Goal: Transaction & Acquisition: Purchase product/service

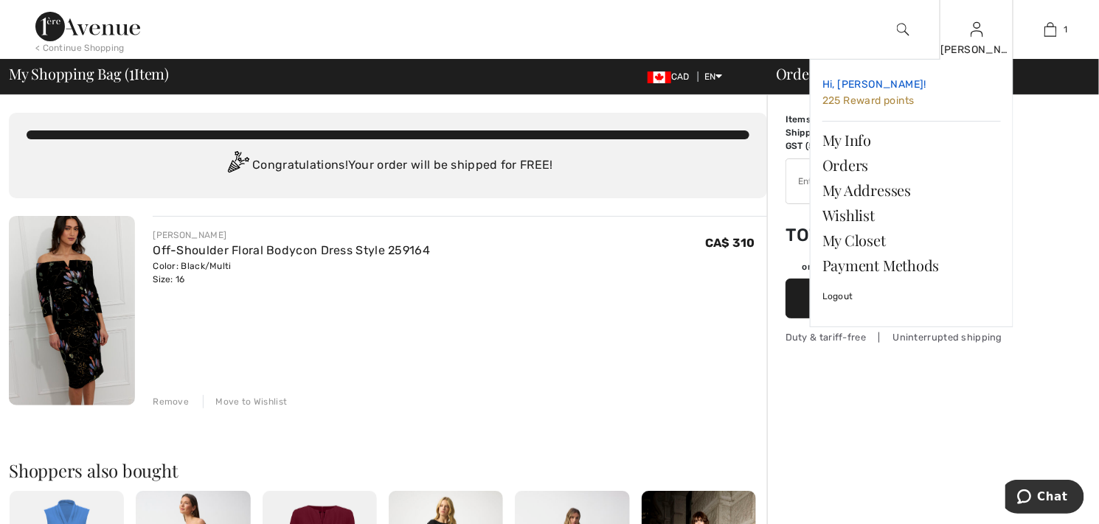
click at [896, 106] on span "225 Reward points" at bounding box center [868, 100] width 92 height 13
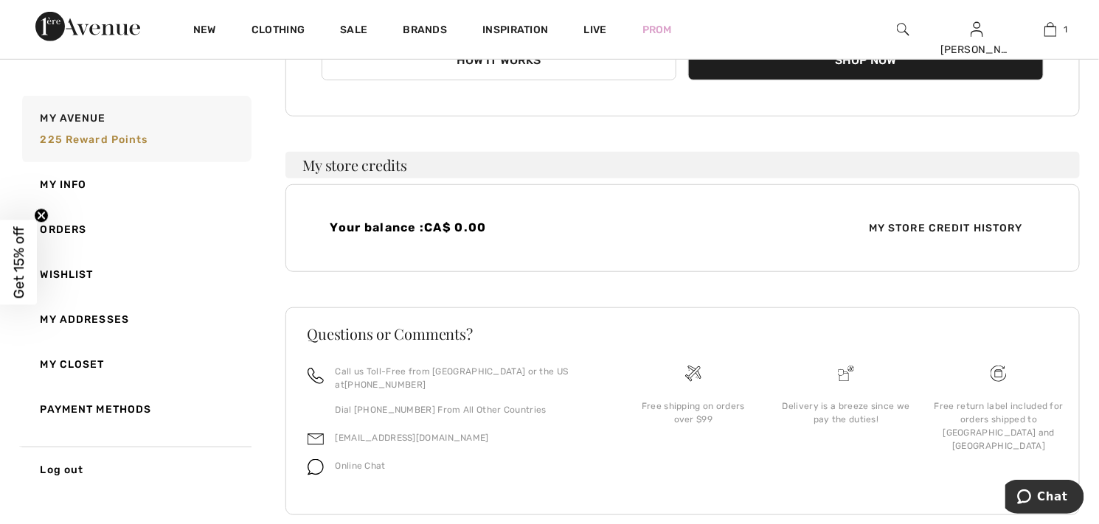
scroll to position [295, 0]
click at [529, 81] on button "How it works" at bounding box center [499, 61] width 355 height 40
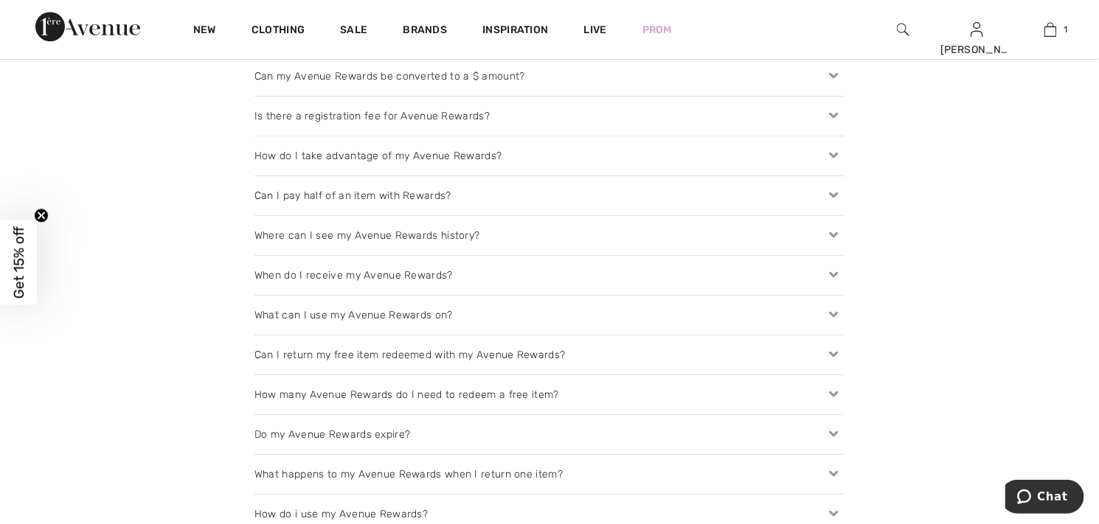
scroll to position [1622, 0]
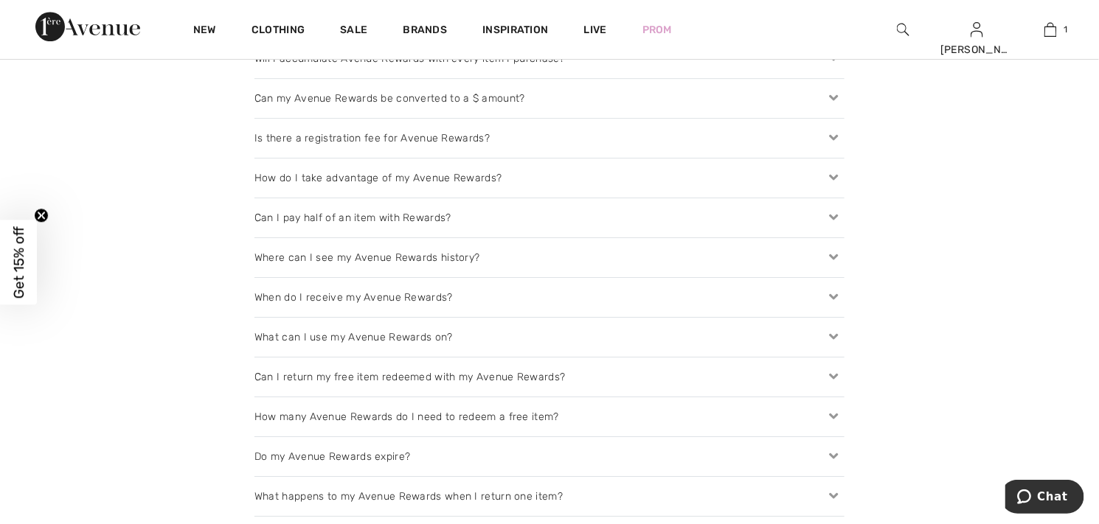
click at [830, 106] on icon at bounding box center [834, 98] width 21 height 15
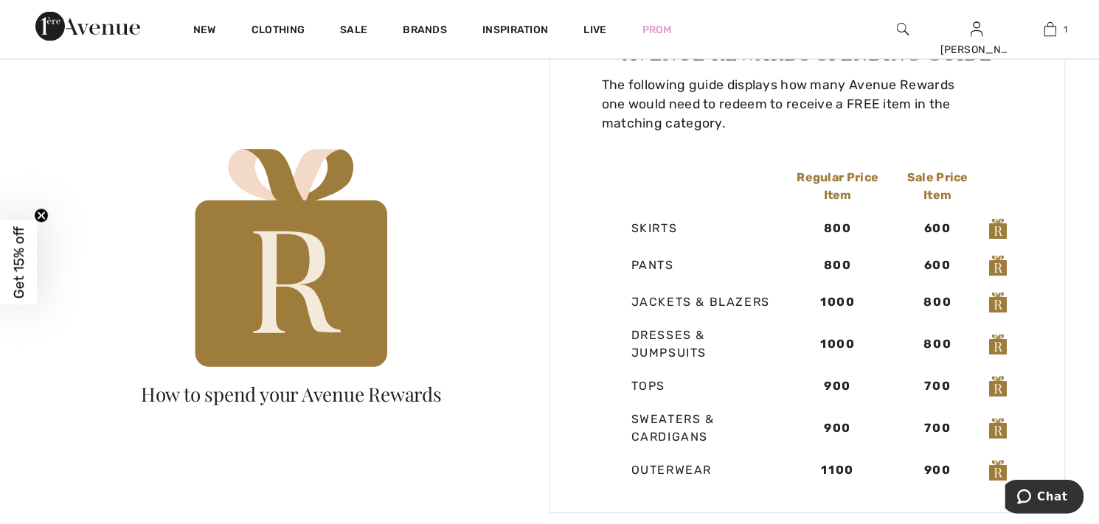
scroll to position [885, 0]
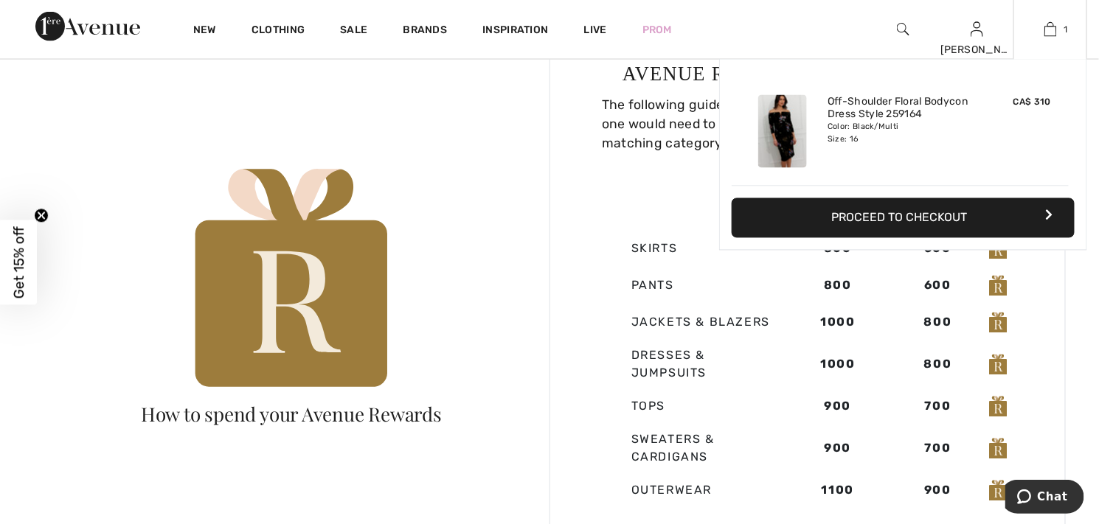
click at [1037, 38] on div "1 Added to Bag Frank Lyman Off-shoulder Floral Bodycon Dress Style 259164 CA$ 3…" at bounding box center [1050, 29] width 74 height 59
click at [910, 238] on button "Proceed to Checkout" at bounding box center [903, 218] width 343 height 40
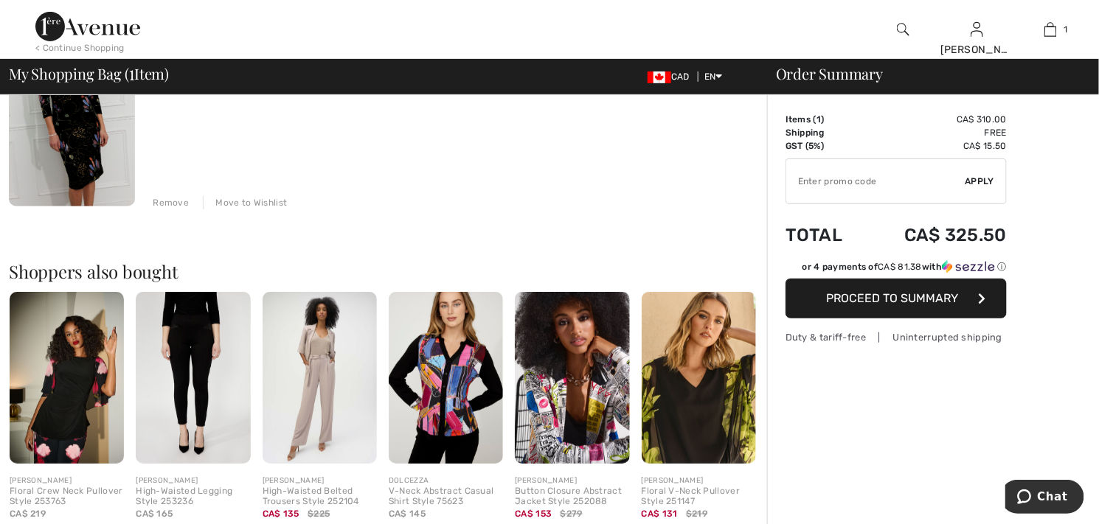
scroll to position [221, 0]
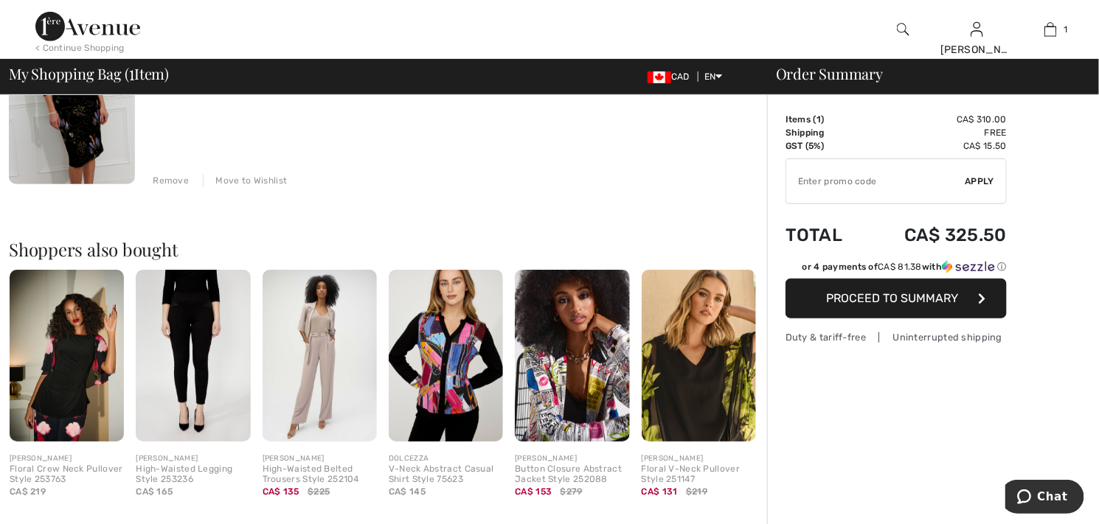
click at [926, 305] on span "Proceed to Summary" at bounding box center [893, 298] width 132 height 14
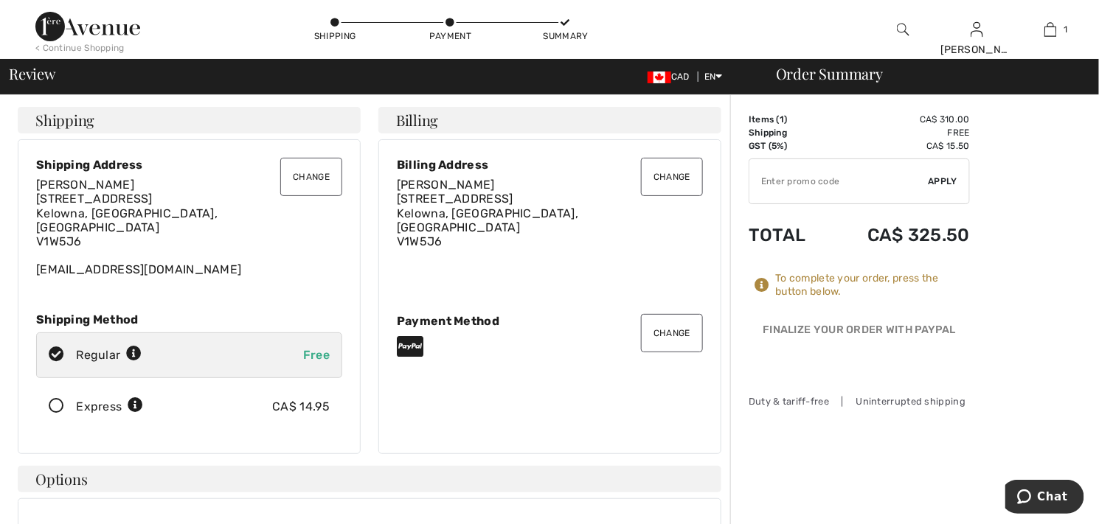
click at [304, 196] on button "Change" at bounding box center [311, 177] width 62 height 38
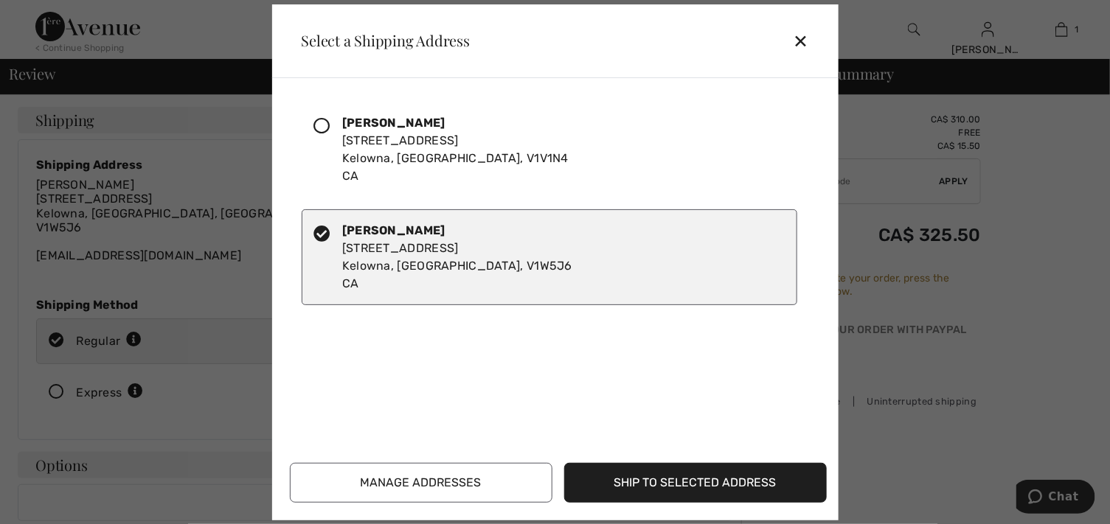
click at [330, 134] on icon at bounding box center [322, 126] width 16 height 16
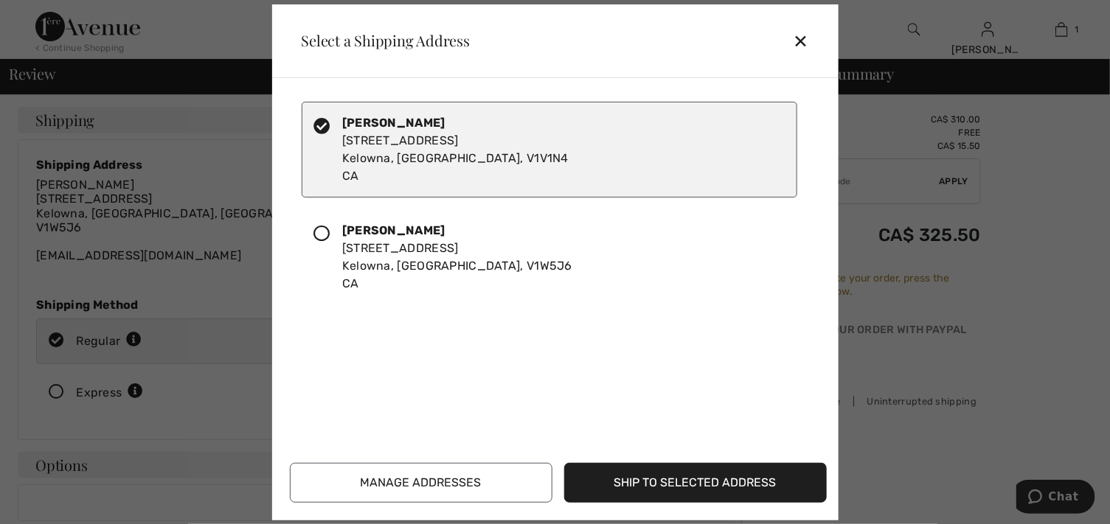
click at [629, 468] on button "Ship to Selected Address" at bounding box center [695, 483] width 263 height 40
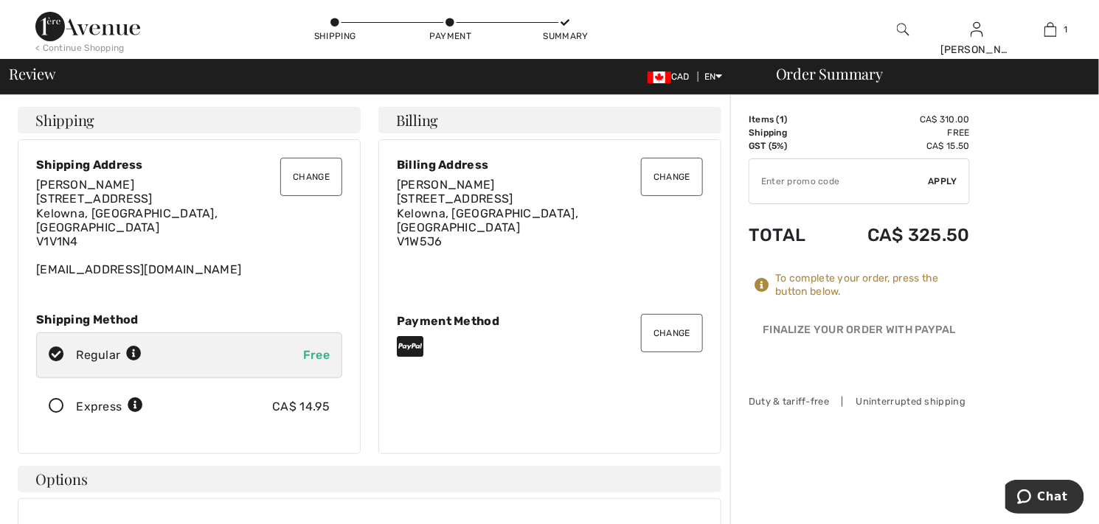
click at [653, 196] on button "Change" at bounding box center [672, 177] width 62 height 38
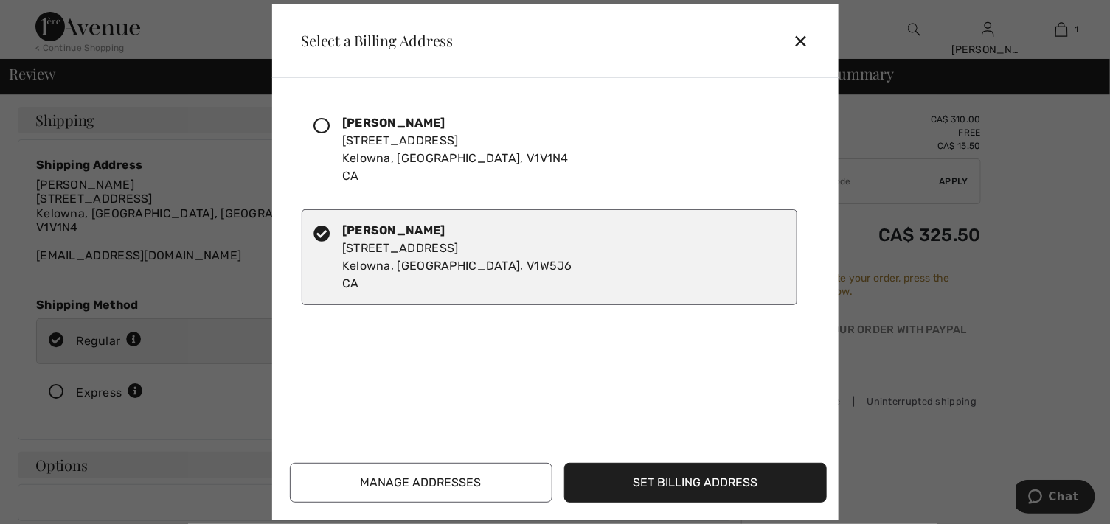
click at [330, 134] on icon at bounding box center [322, 126] width 16 height 16
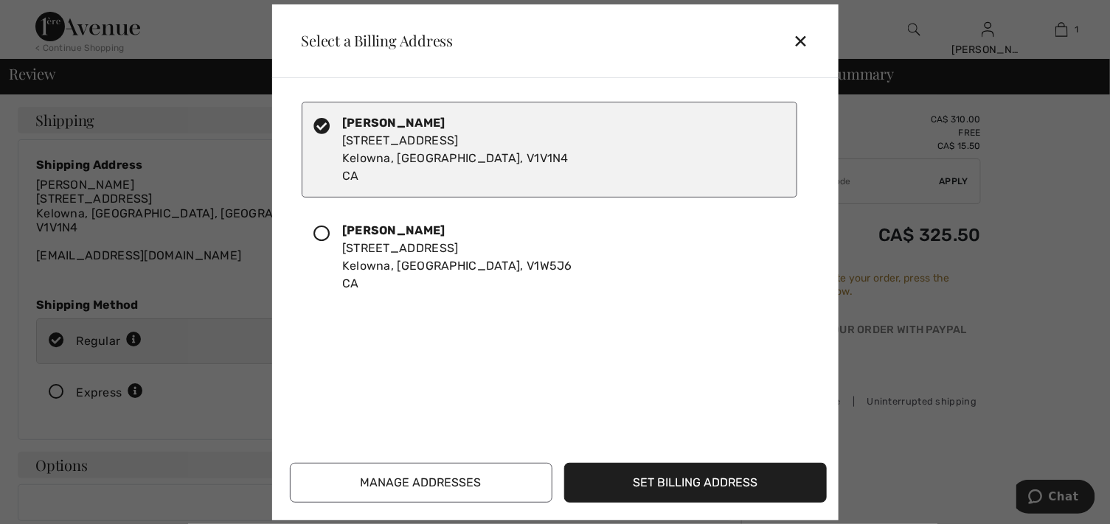
click at [659, 472] on button "Set Billing Address" at bounding box center [695, 483] width 263 height 40
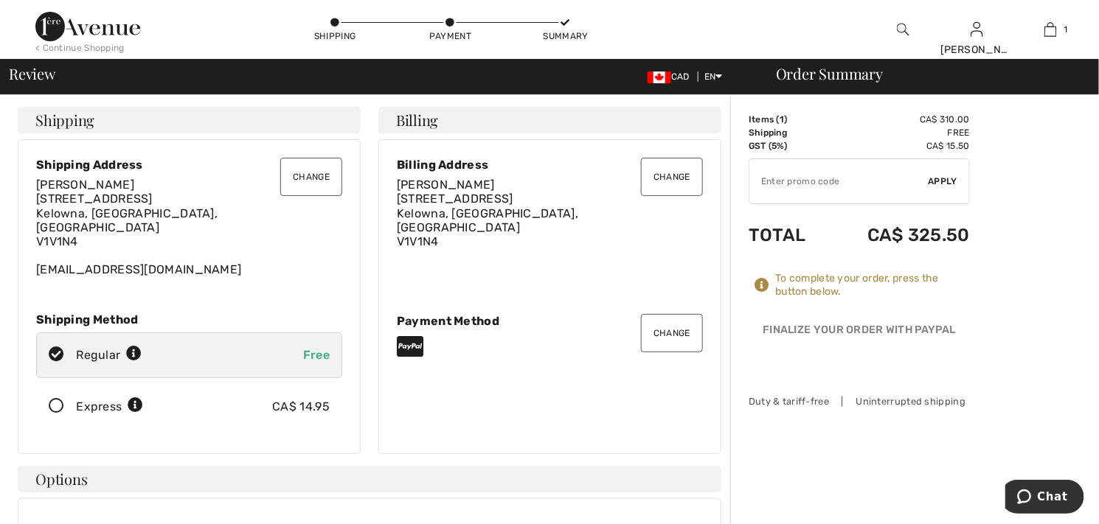
click at [294, 196] on button "Change" at bounding box center [311, 177] width 62 height 38
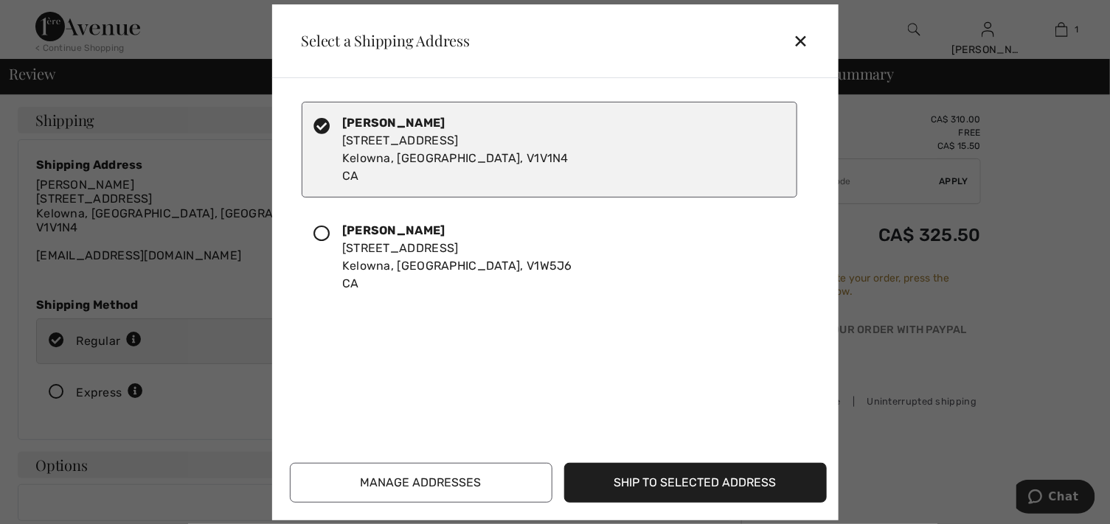
click at [485, 173] on div "[PERSON_NAME] [STREET_ADDRESS]" at bounding box center [455, 149] width 226 height 71
click at [483, 473] on button "Manage Addresses" at bounding box center [421, 483] width 263 height 40
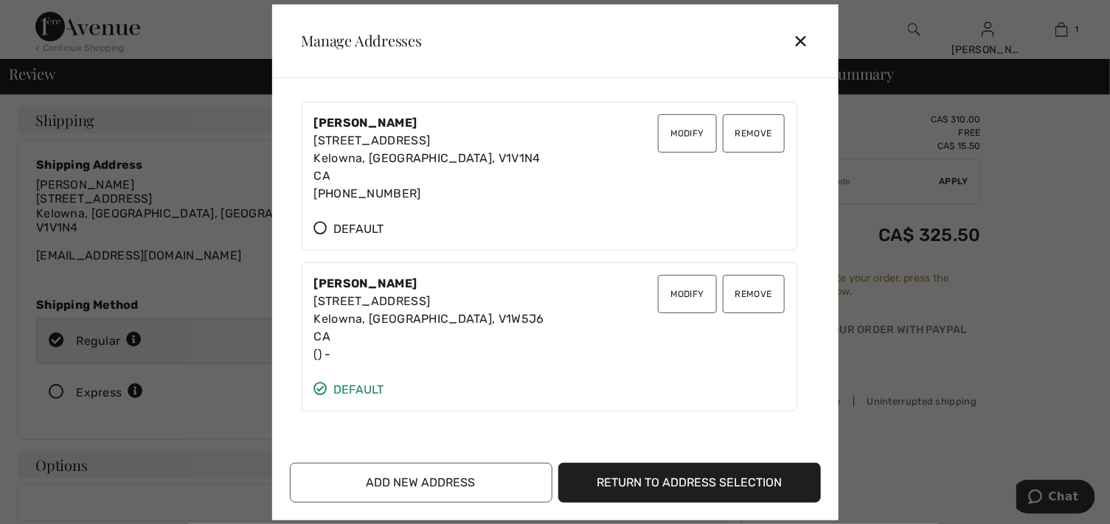
click at [452, 171] on div "[PERSON_NAME] [STREET_ADDRESS] [PHONE_NUMBER]" at bounding box center [427, 158] width 226 height 88
click at [452, 173] on div "[PERSON_NAME] [STREET_ADDRESS] [PHONE_NUMBER]" at bounding box center [427, 158] width 226 height 88
click at [658, 147] on button "Modify" at bounding box center [687, 133] width 59 height 38
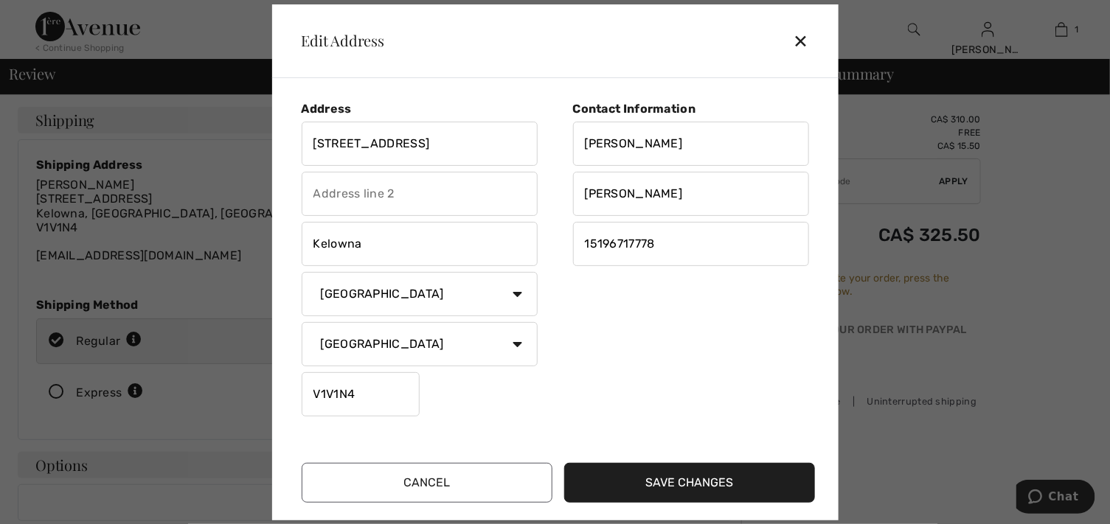
click at [376, 417] on input "V1V1N4" at bounding box center [361, 394] width 118 height 44
type input "V1V3G2"
drag, startPoint x: 717, startPoint y: 497, endPoint x: 720, endPoint y: 478, distance: 19.4
click at [717, 497] on button "Save Changes" at bounding box center [689, 483] width 251 height 40
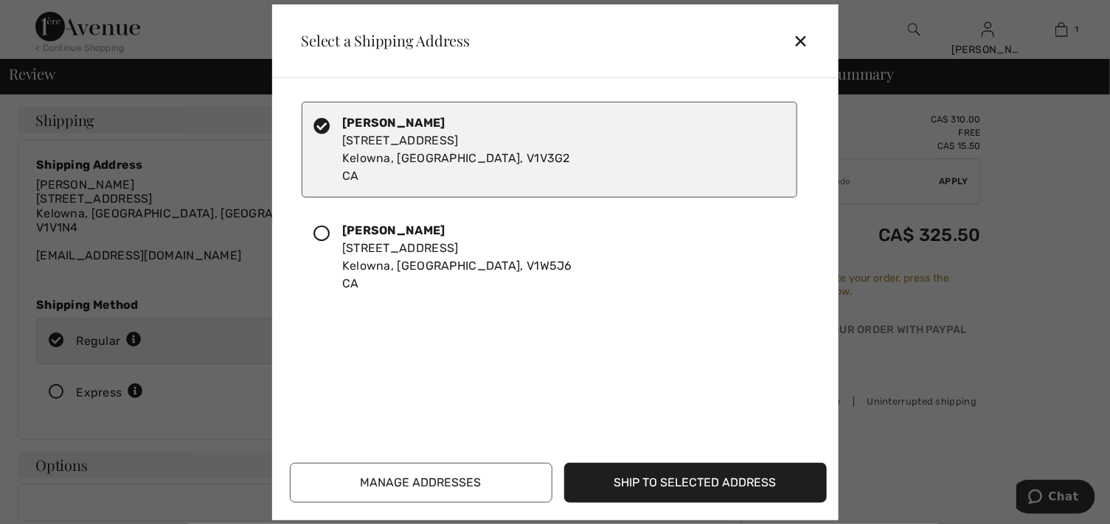
click at [793, 35] on div "✕" at bounding box center [806, 40] width 27 height 31
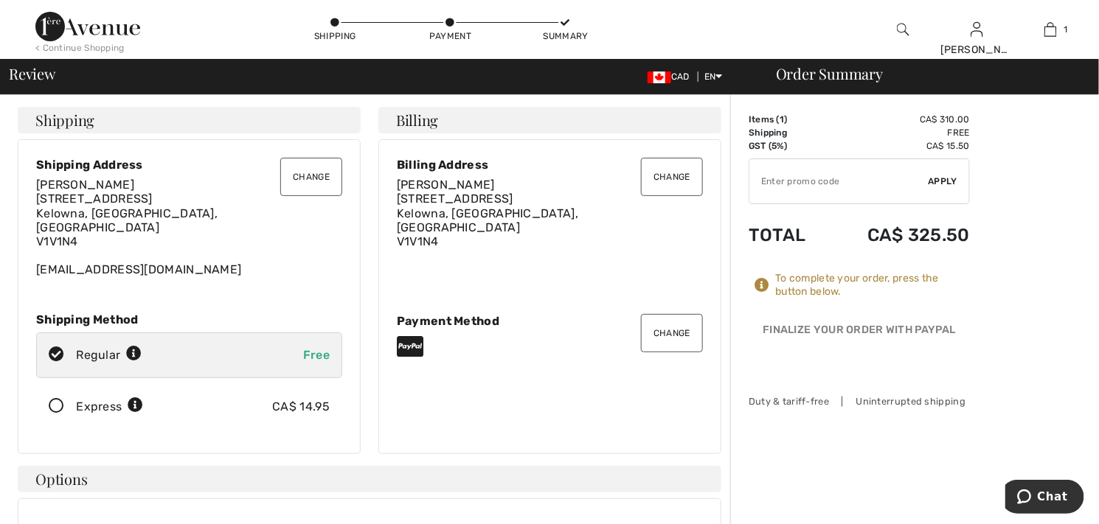
click at [650, 196] on button "Change" at bounding box center [672, 177] width 62 height 38
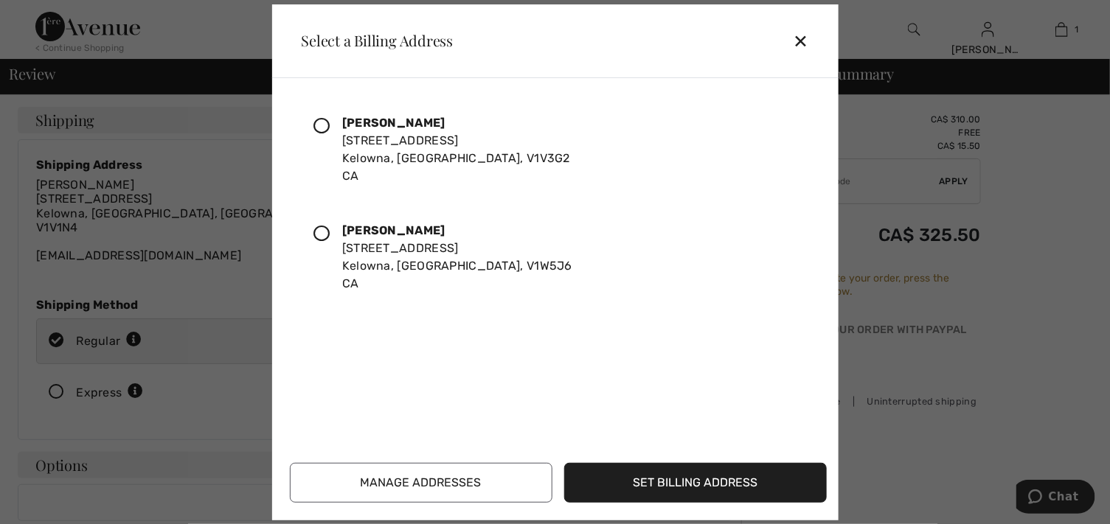
click at [496, 469] on button "Manage Addresses" at bounding box center [421, 483] width 263 height 40
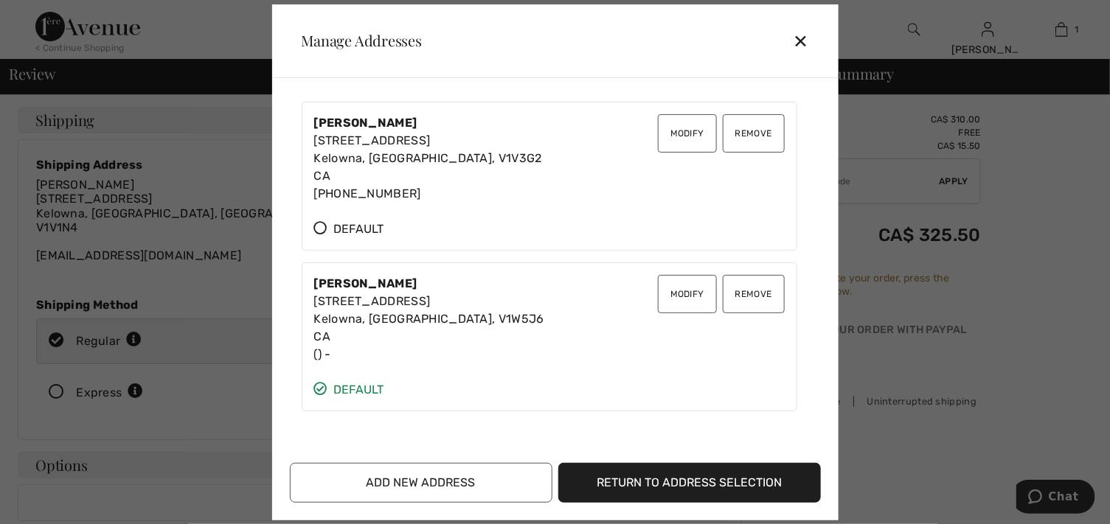
click at [658, 150] on button "Modify" at bounding box center [687, 133] width 59 height 38
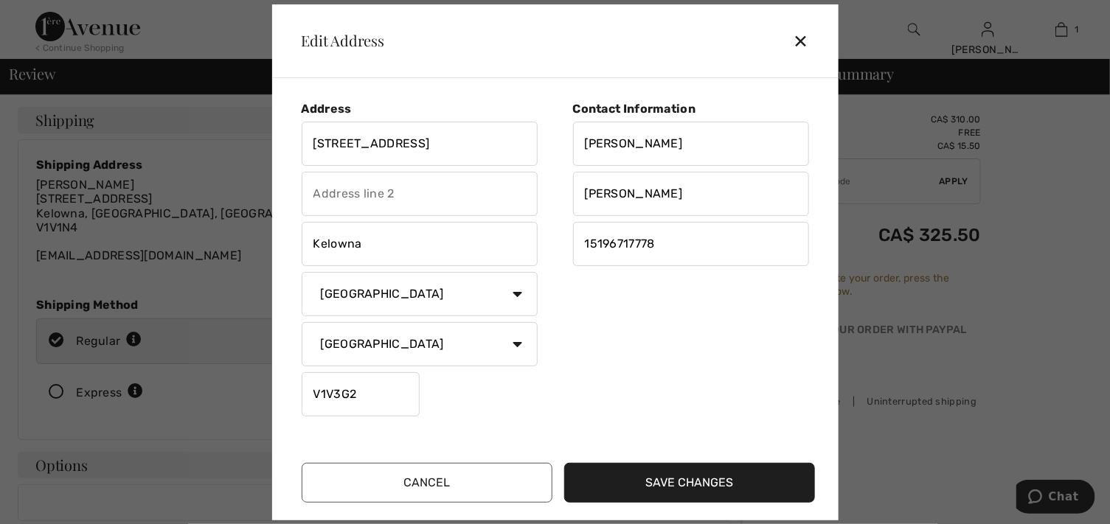
click at [688, 499] on button "Save Changes" at bounding box center [689, 483] width 251 height 40
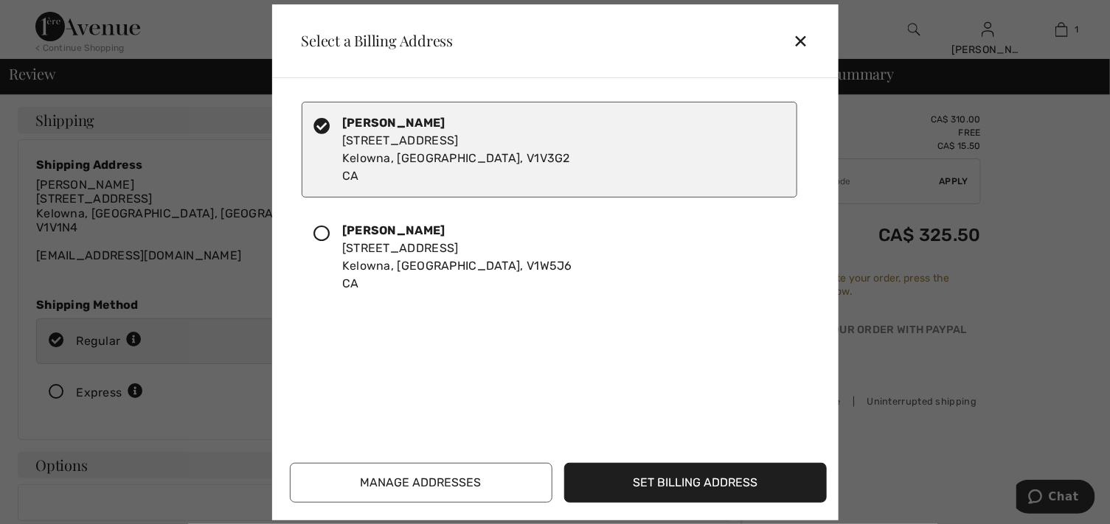
click at [793, 36] on div "✕" at bounding box center [806, 40] width 27 height 31
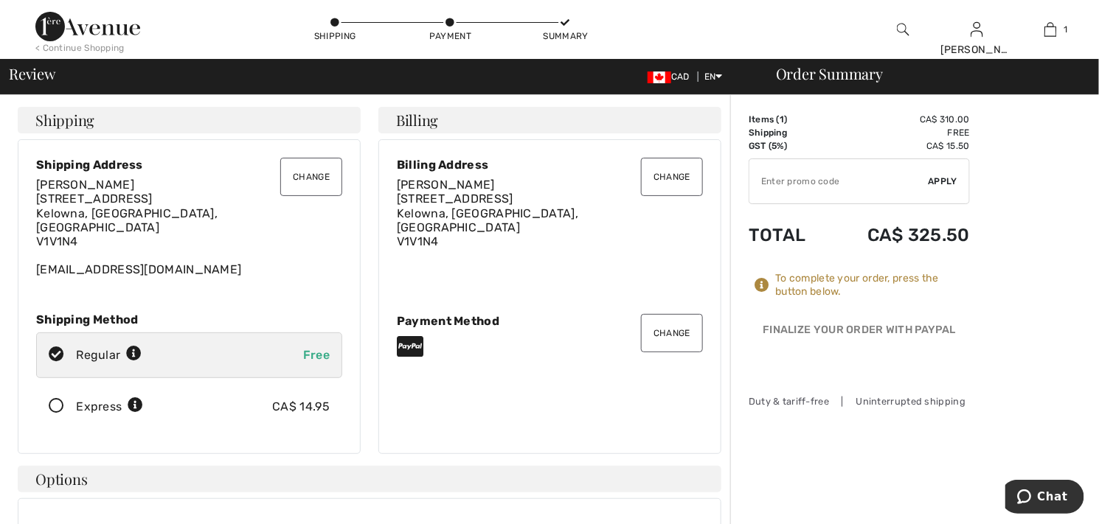
click at [283, 196] on button "Change" at bounding box center [311, 177] width 62 height 38
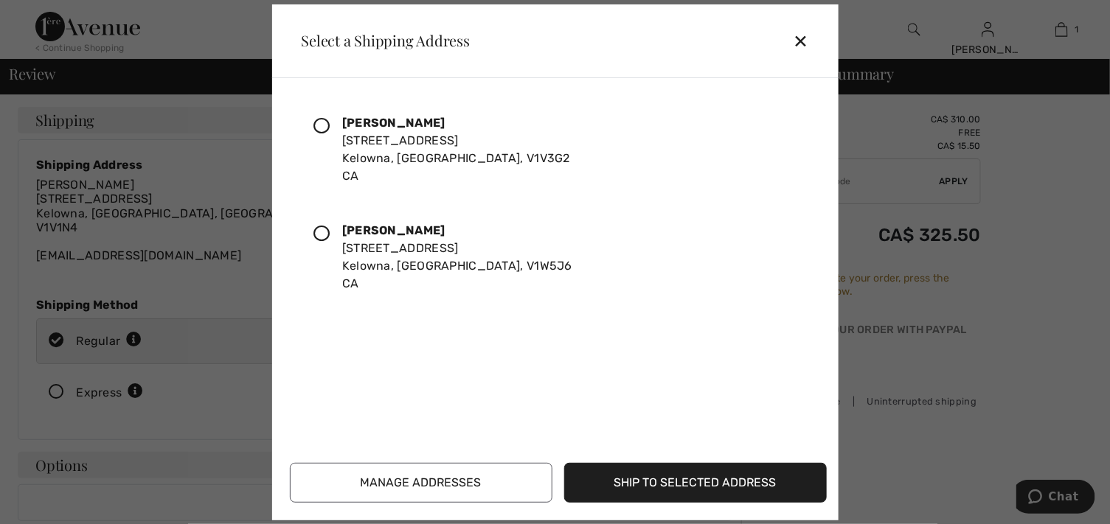
click at [494, 464] on button "Manage Addresses" at bounding box center [421, 483] width 263 height 40
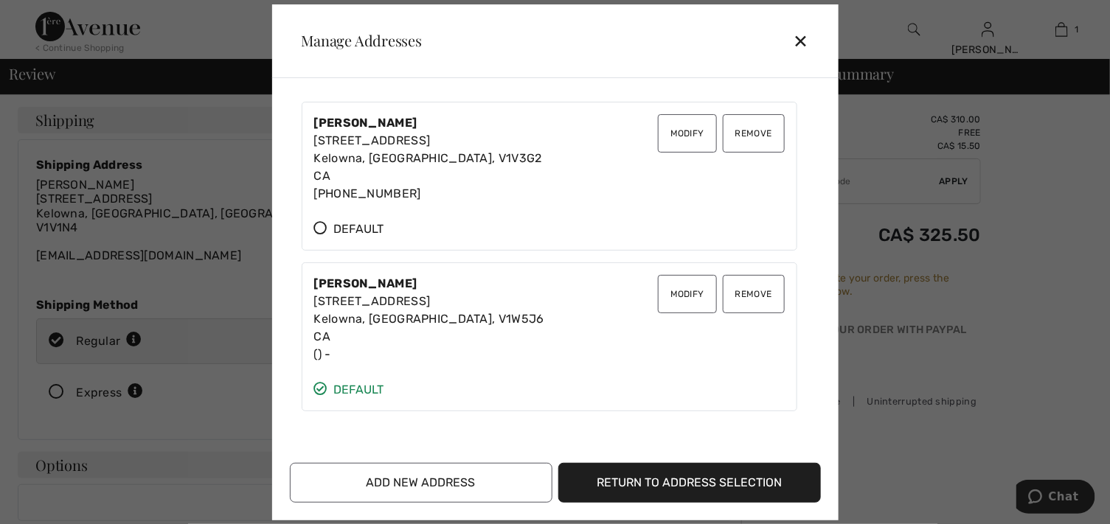
click at [327, 235] on icon at bounding box center [320, 227] width 13 height 13
click at [603, 471] on button "Return to Address Selection" at bounding box center [689, 483] width 263 height 40
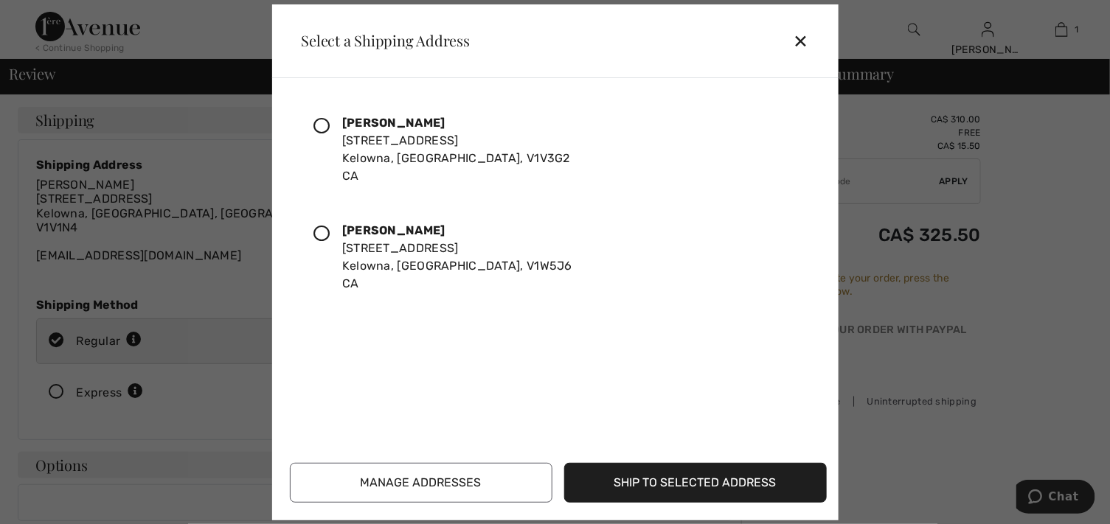
click at [330, 134] on icon at bounding box center [322, 126] width 16 height 16
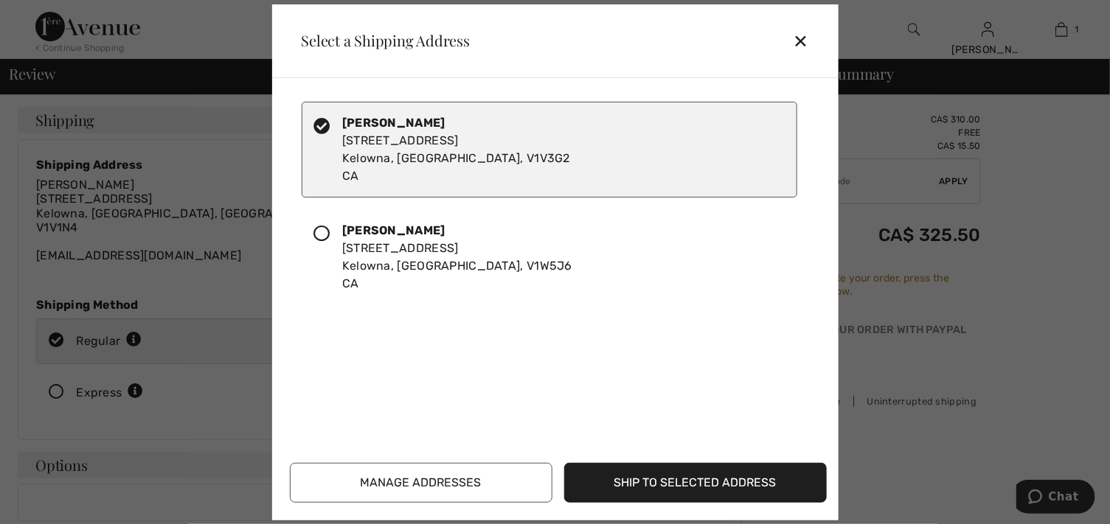
click at [650, 472] on button "Ship to Selected Address" at bounding box center [695, 483] width 263 height 40
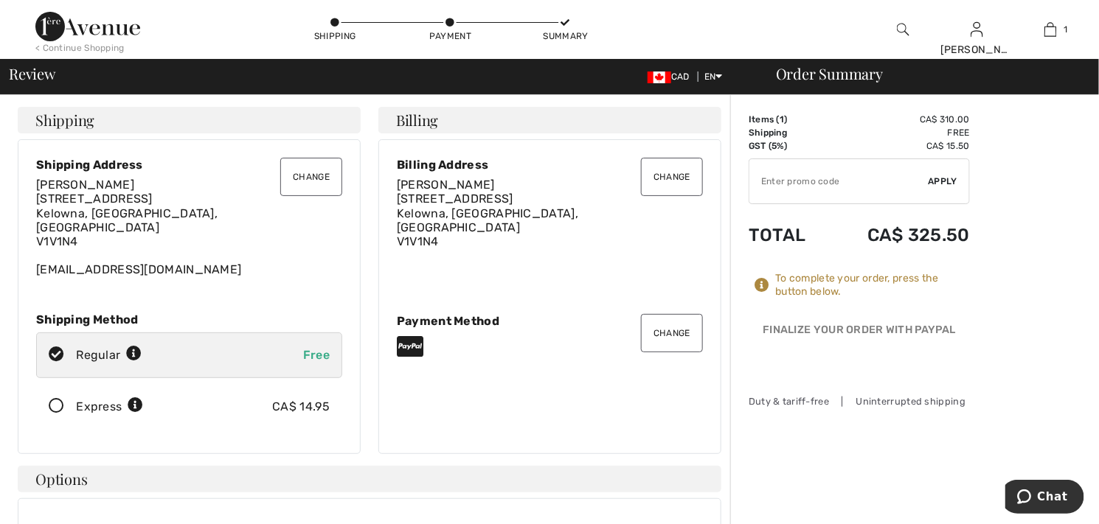
click at [310, 196] on button "Change" at bounding box center [311, 177] width 62 height 38
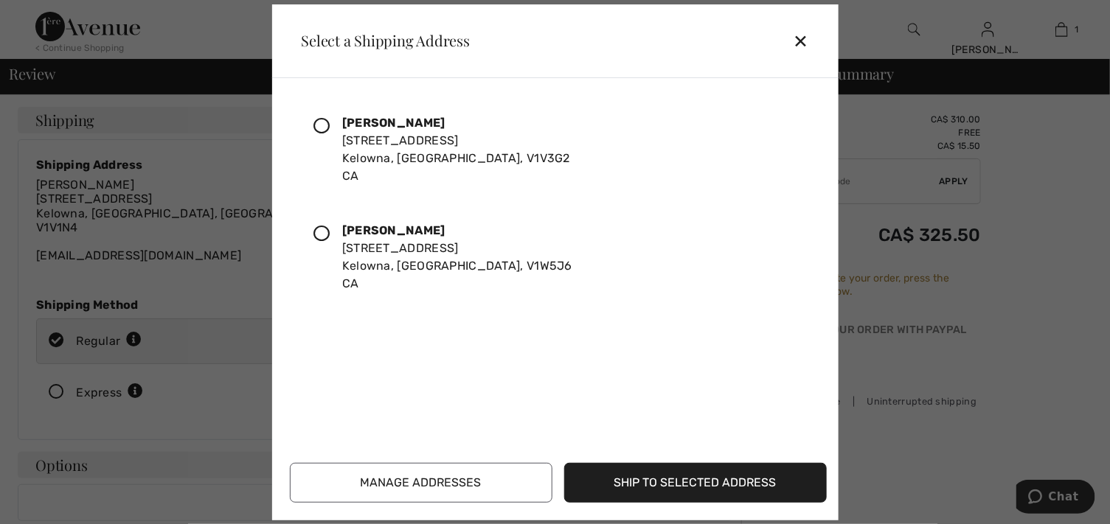
click at [496, 477] on button "Manage Addresses" at bounding box center [421, 483] width 263 height 40
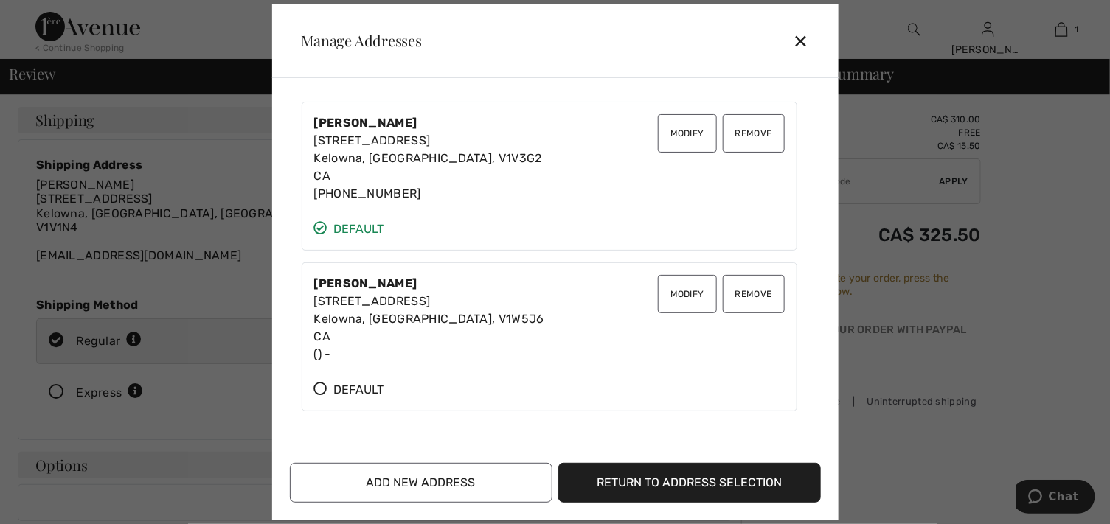
click at [471, 470] on button "Add New Address" at bounding box center [421, 483] width 263 height 40
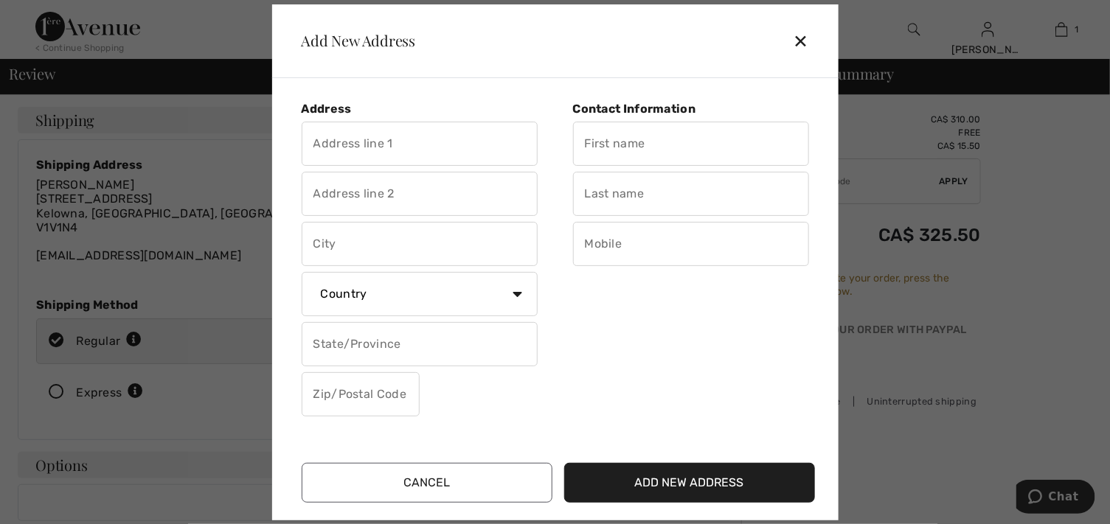
click at [414, 156] on input "text" at bounding box center [420, 144] width 236 height 44
type input "[STREET_ADDRESS]"
type input "West Kelowna"
select select "CA"
type input "V1V 3G2"
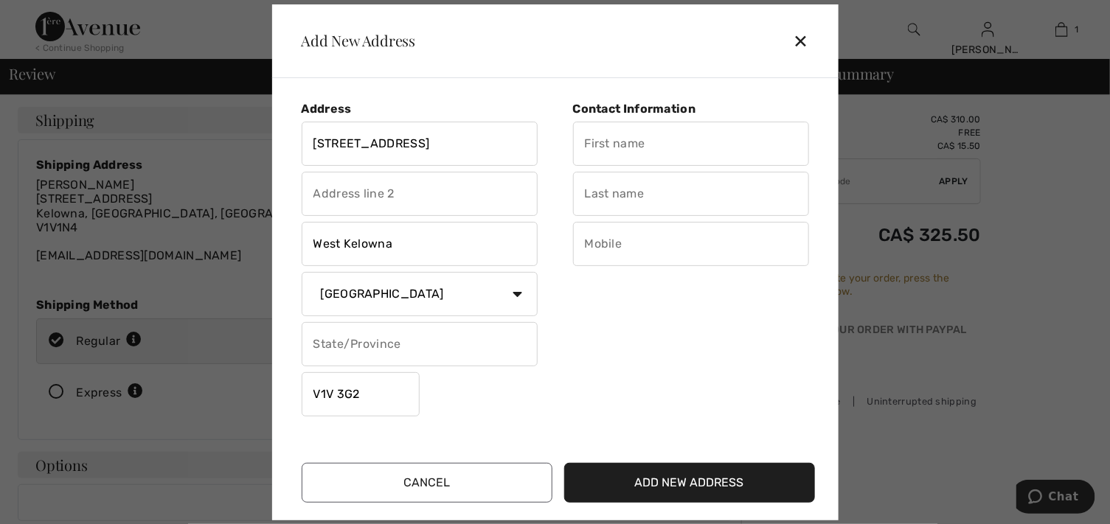
type input "[PERSON_NAME]"
type input "5196717778"
type input "V1V3G2"
type input "[STREET_ADDRESS]"
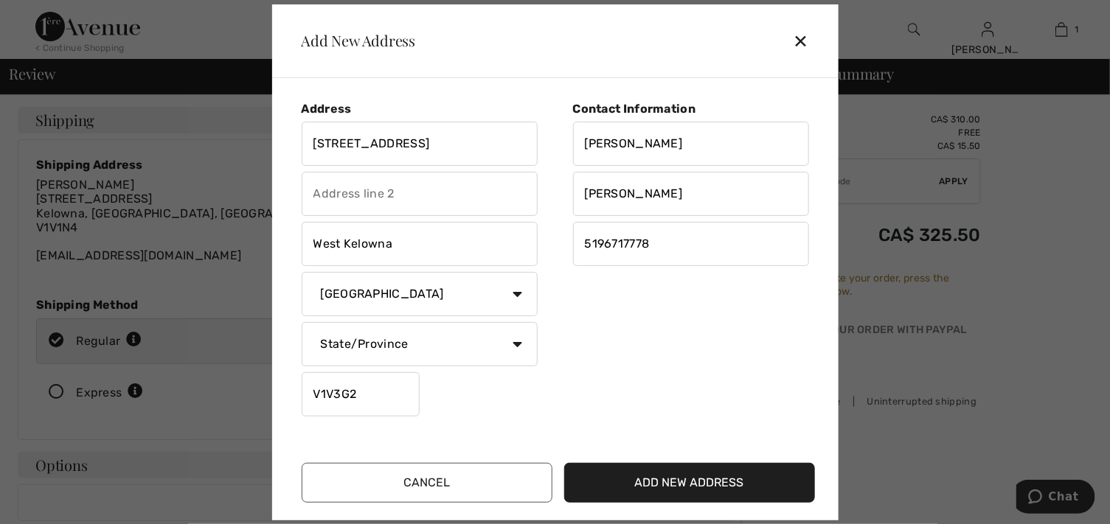
type input "Merlot Crt"
select select "BC"
click at [469, 491] on button "Cancel" at bounding box center [427, 483] width 251 height 40
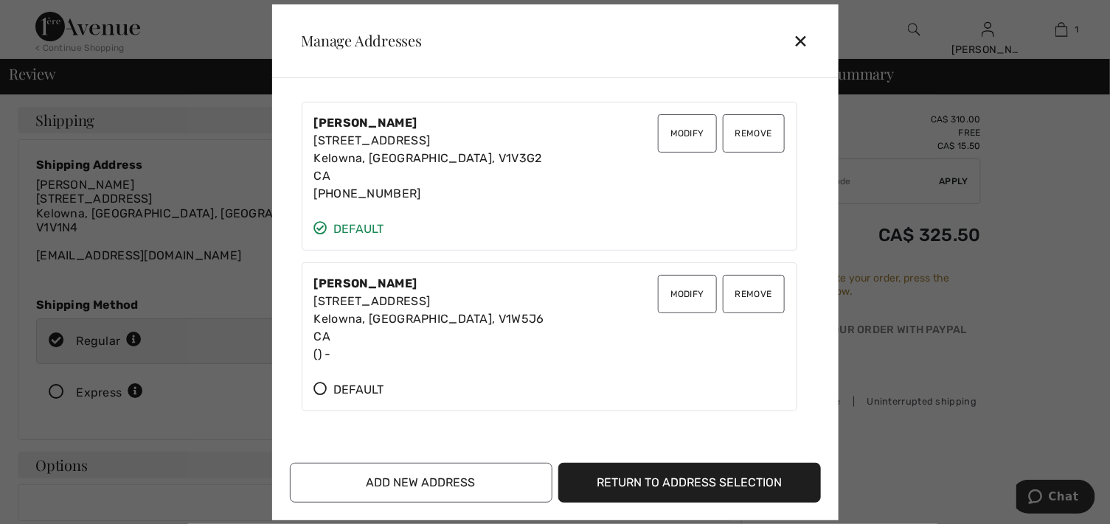
click at [440, 464] on button "Add New Address" at bounding box center [421, 483] width 263 height 40
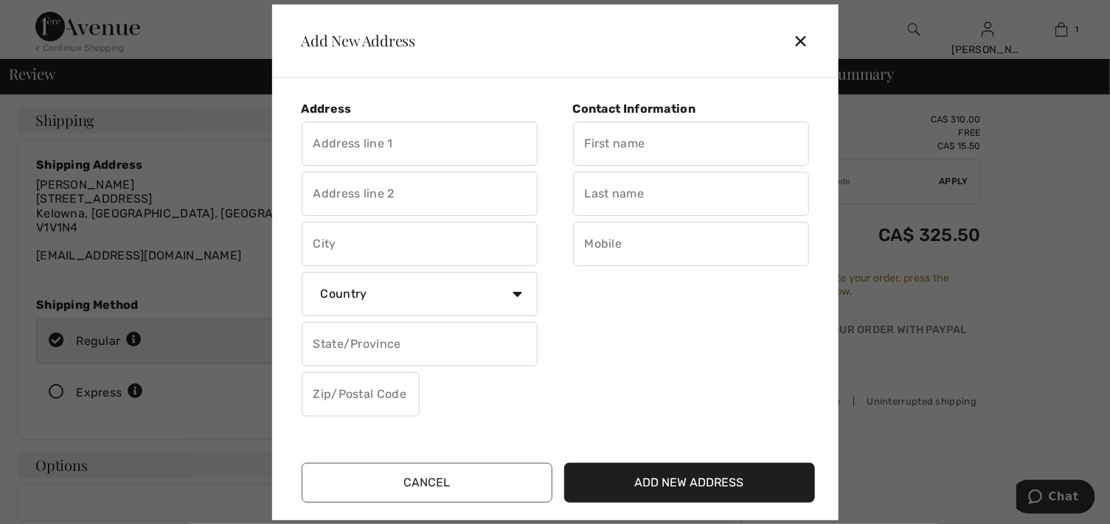
click at [396, 158] on input "text" at bounding box center [420, 144] width 236 height 44
type input "[STREET_ADDRESS]"
type input "Kelowna"
select select "CA"
select select "BC"
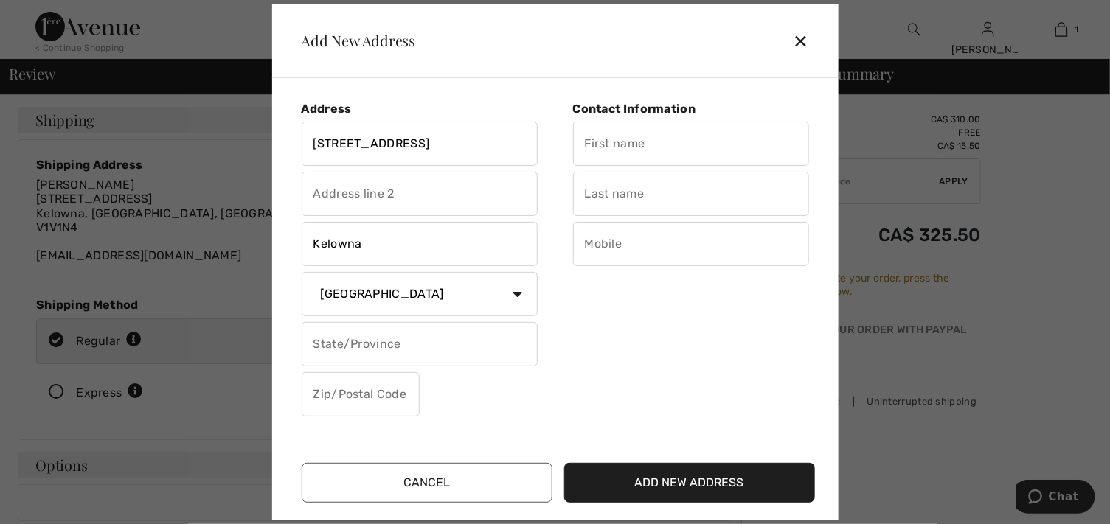
type input "V4V 1N4"
type input "[PERSON_NAME]"
type input "5196717778"
type input "V4V1N4"
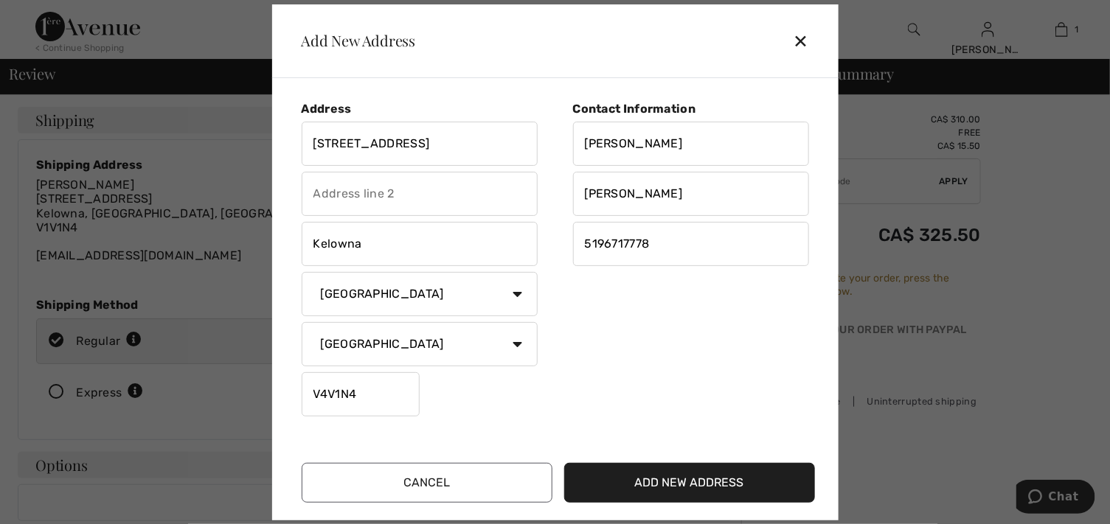
type input "[STREET_ADDRESS]"
click at [382, 417] on input "V4V1N4" at bounding box center [361, 394] width 118 height 44
type input "V4V3G2"
click at [701, 503] on button "Add New Address" at bounding box center [689, 483] width 251 height 40
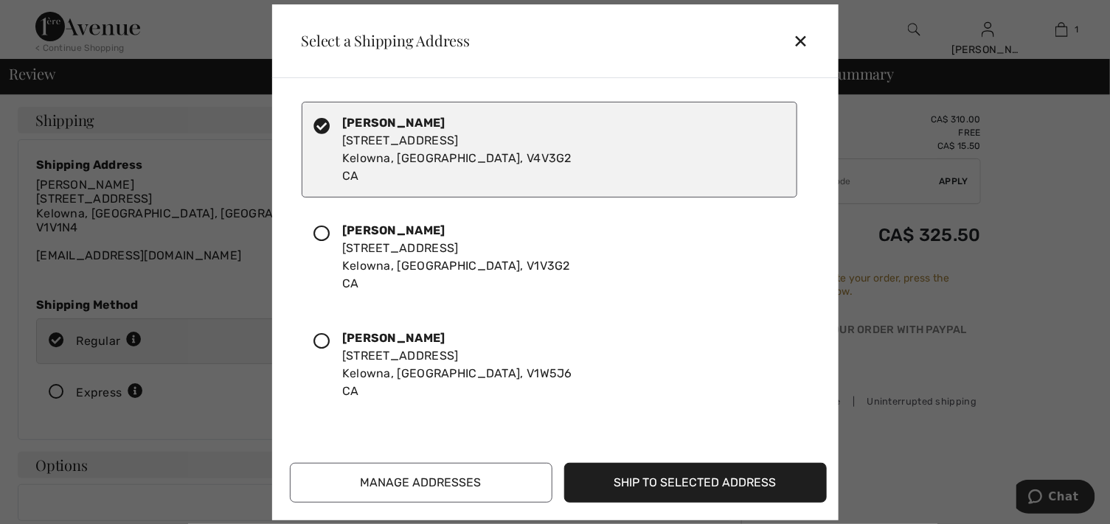
click at [688, 472] on button "Ship to Selected Address" at bounding box center [695, 483] width 263 height 40
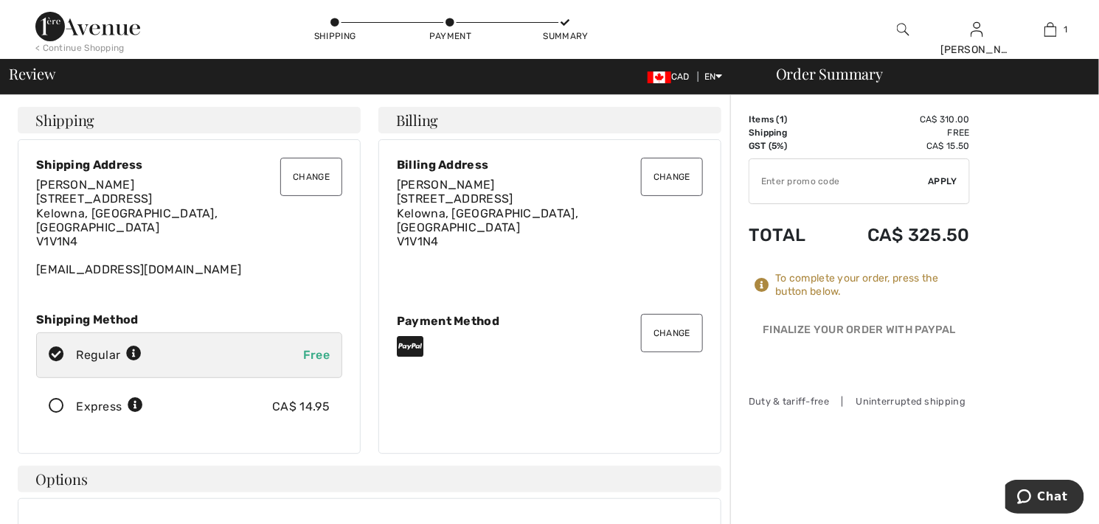
click at [650, 196] on button "Change" at bounding box center [672, 177] width 62 height 38
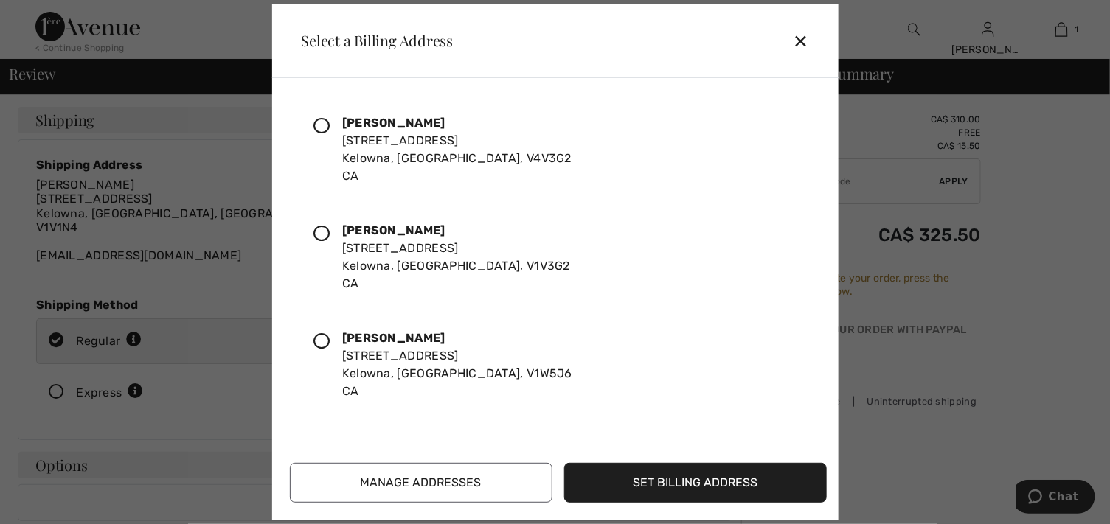
click at [451, 473] on button "Manage Addresses" at bounding box center [421, 483] width 263 height 40
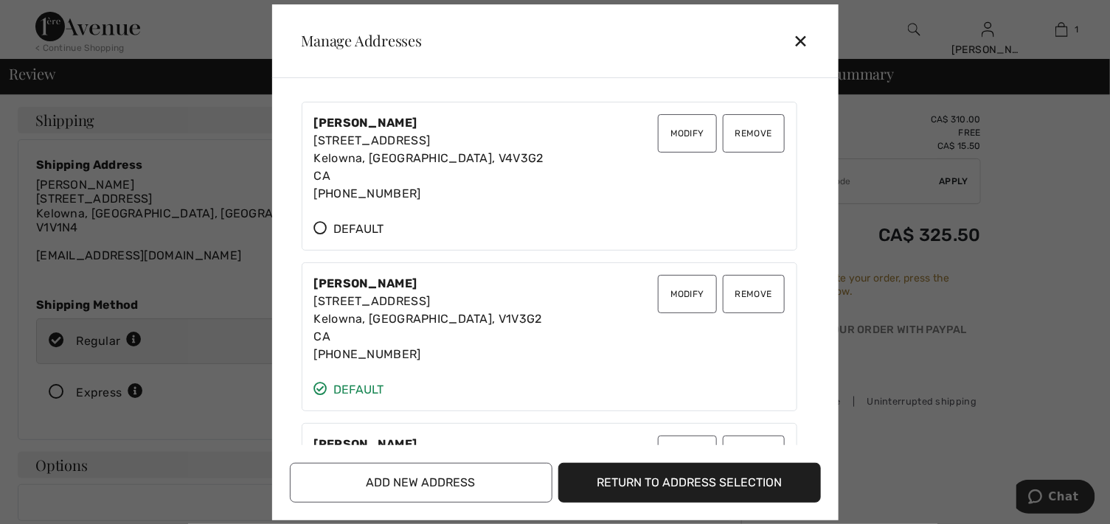
click at [327, 235] on icon at bounding box center [320, 227] width 13 height 13
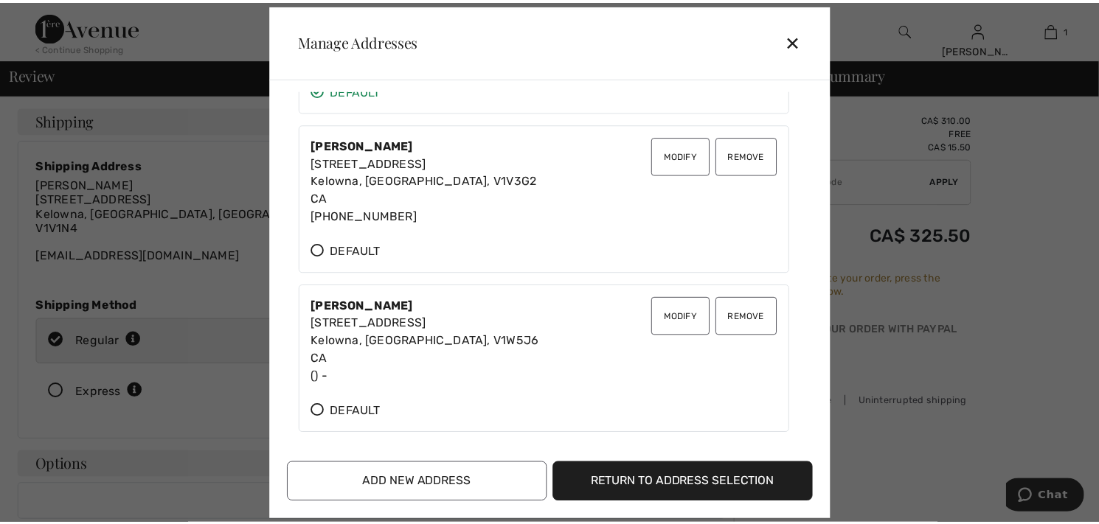
scroll to position [246, 0]
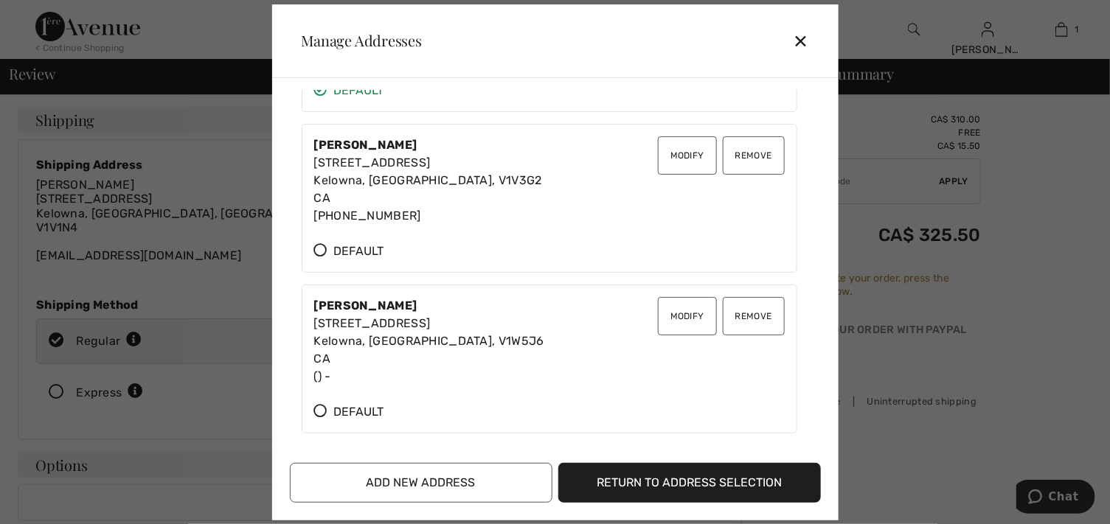
click at [723, 297] on button "Remove" at bounding box center [754, 316] width 62 height 38
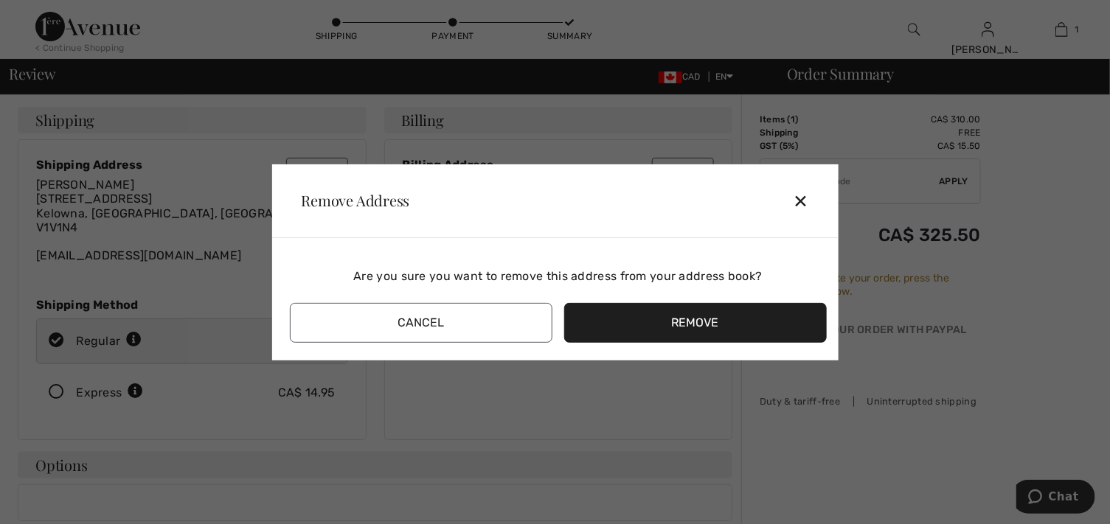
click at [695, 327] on button "Remove" at bounding box center [695, 323] width 263 height 40
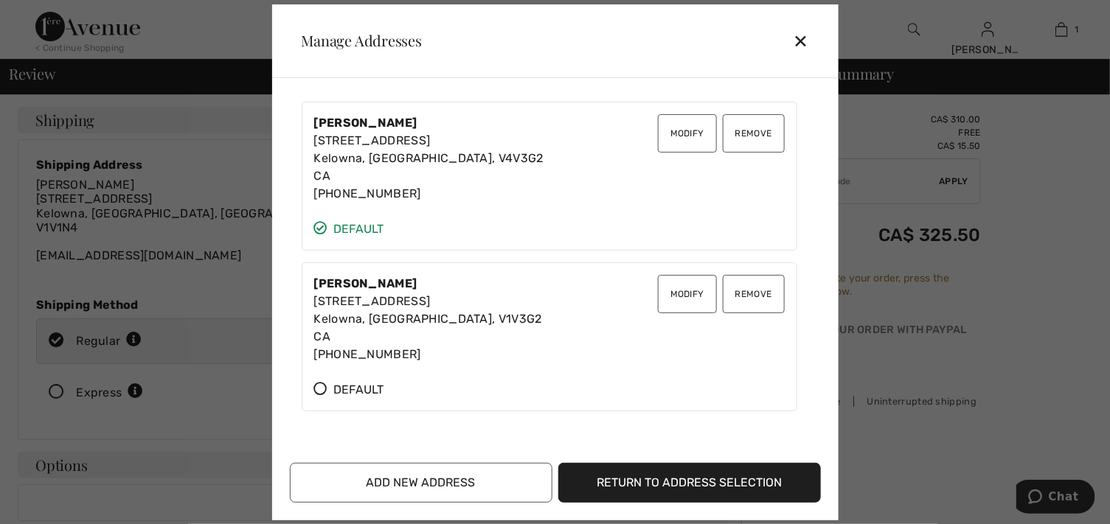
click at [663, 470] on button "Return to Address Selection" at bounding box center [689, 483] width 263 height 40
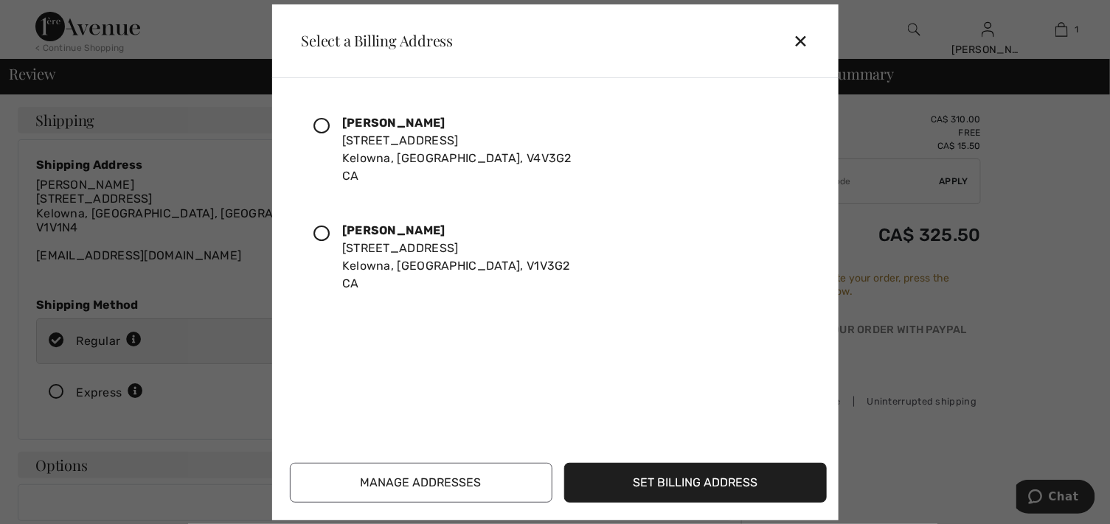
click at [330, 134] on icon at bounding box center [322, 126] width 16 height 16
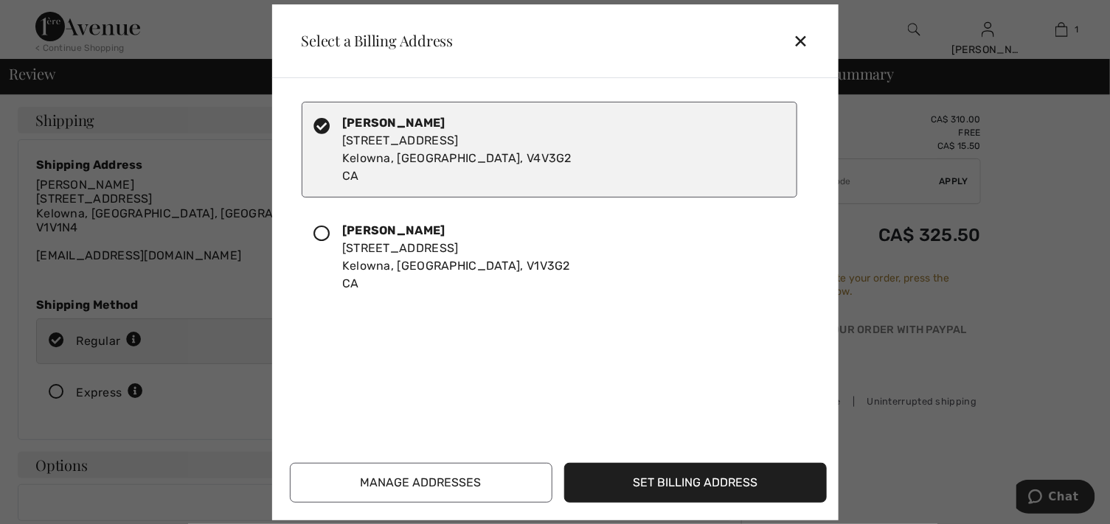
click at [667, 472] on button "Set Billing Address" at bounding box center [695, 483] width 263 height 40
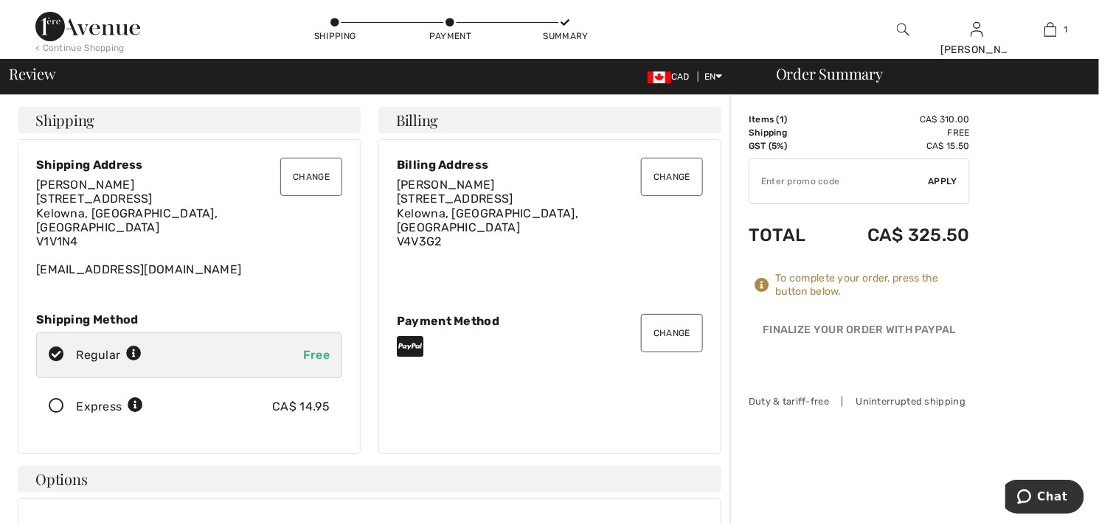
click at [295, 196] on button "Change" at bounding box center [311, 177] width 62 height 38
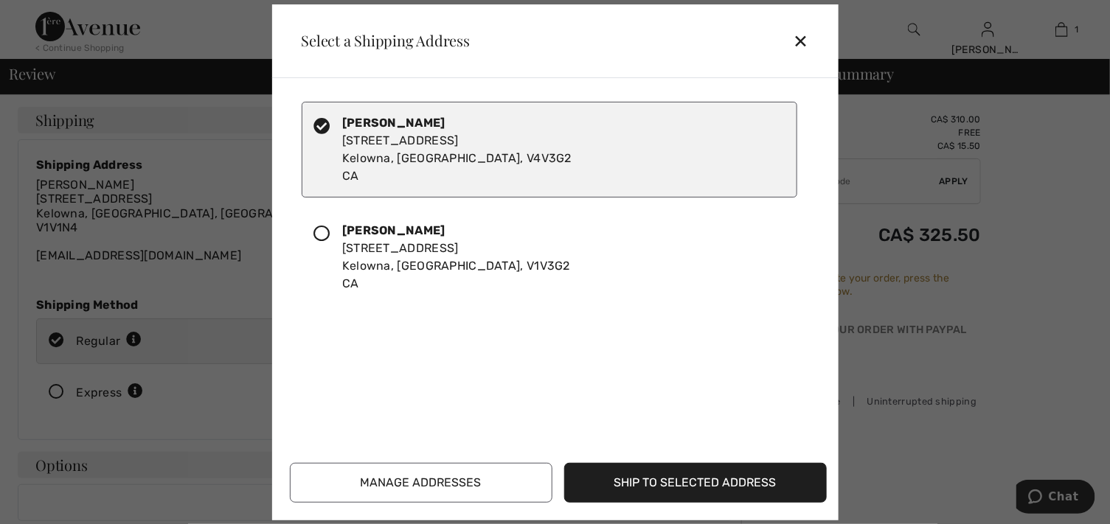
click at [330, 242] on icon at bounding box center [322, 234] width 16 height 16
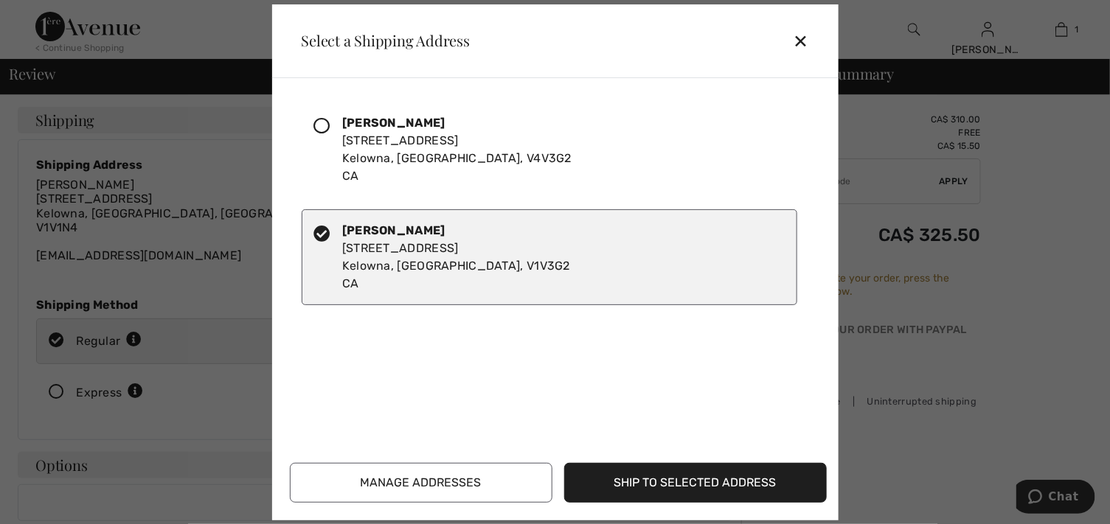
click at [636, 467] on button "Ship to Selected Address" at bounding box center [695, 483] width 263 height 40
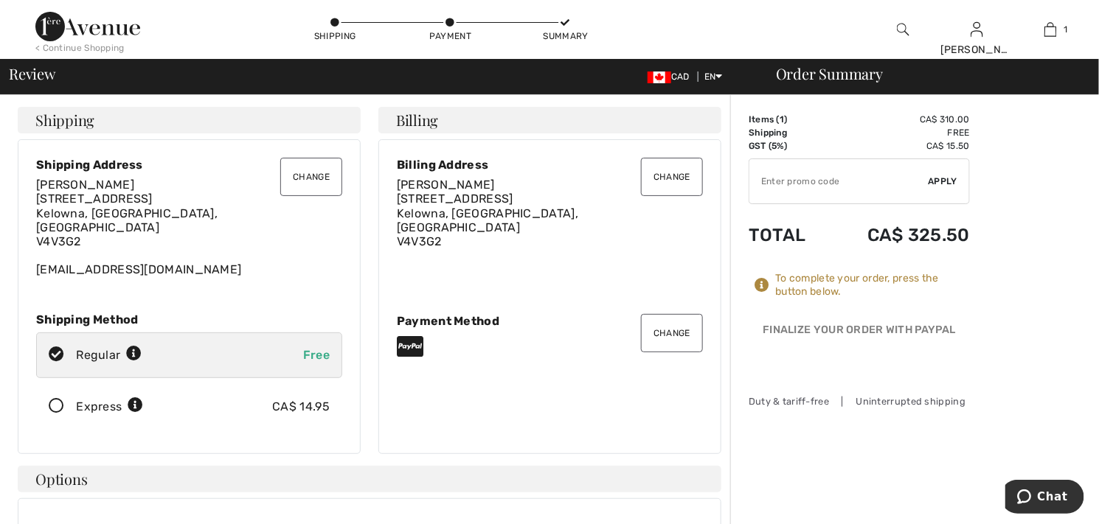
click at [299, 196] on button "Change" at bounding box center [311, 177] width 62 height 38
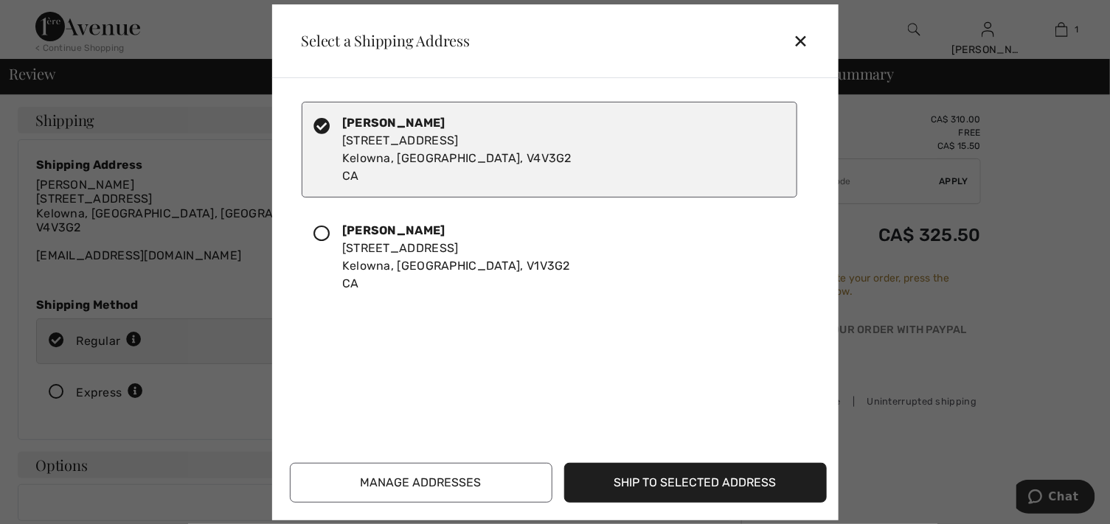
click at [500, 463] on button "Manage Addresses" at bounding box center [421, 483] width 263 height 40
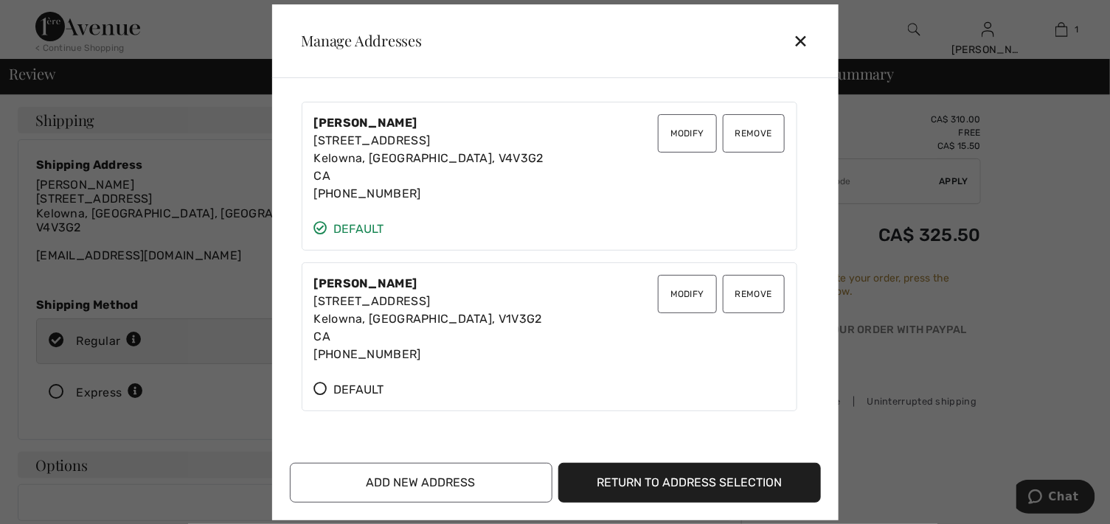
click at [723, 151] on button "Remove" at bounding box center [754, 133] width 62 height 38
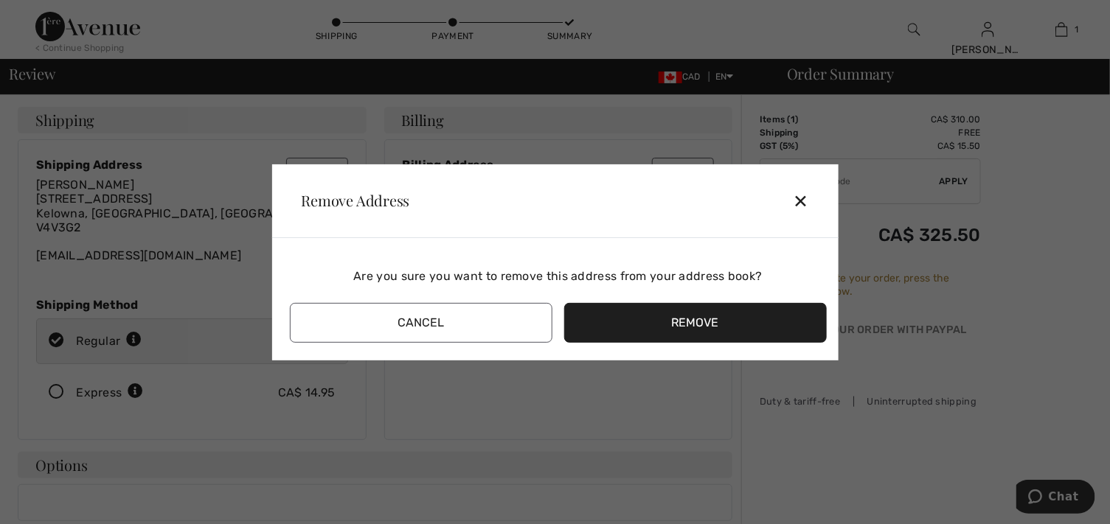
click at [679, 330] on button "Remove" at bounding box center [695, 323] width 263 height 40
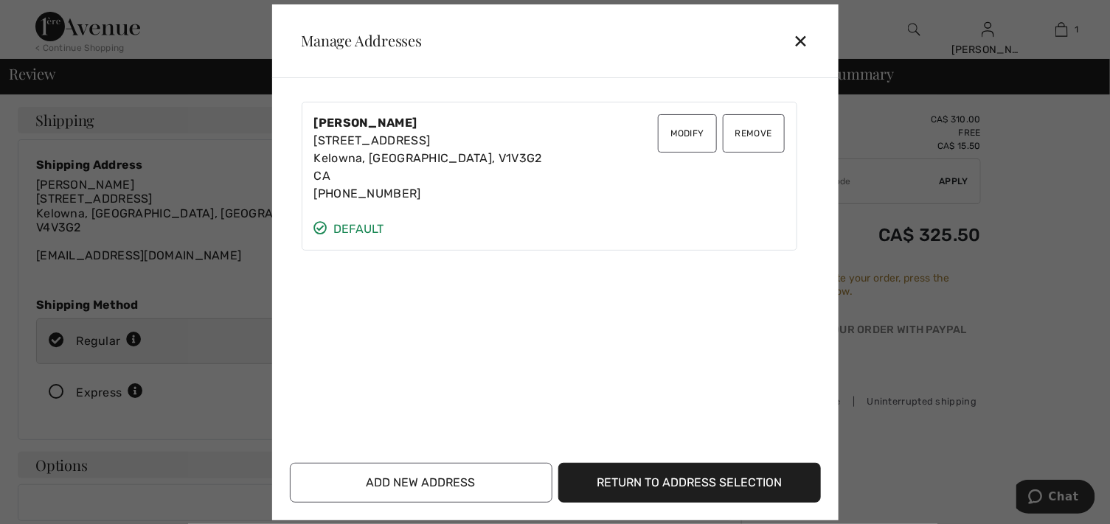
click at [632, 467] on button "Return to Address Selection" at bounding box center [689, 483] width 263 height 40
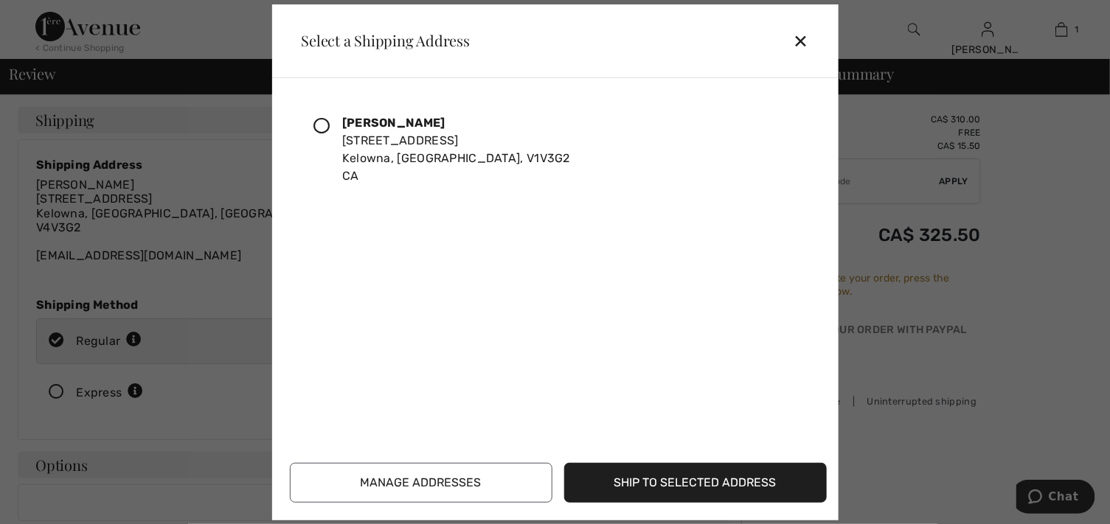
click at [330, 134] on icon at bounding box center [322, 126] width 16 height 16
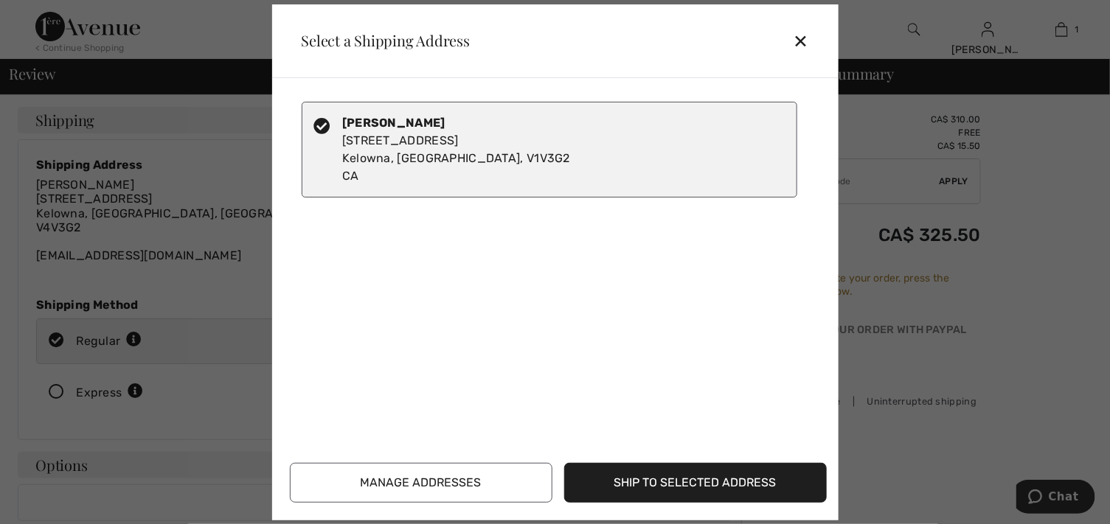
click at [636, 466] on button "Ship to Selected Address" at bounding box center [695, 483] width 263 height 40
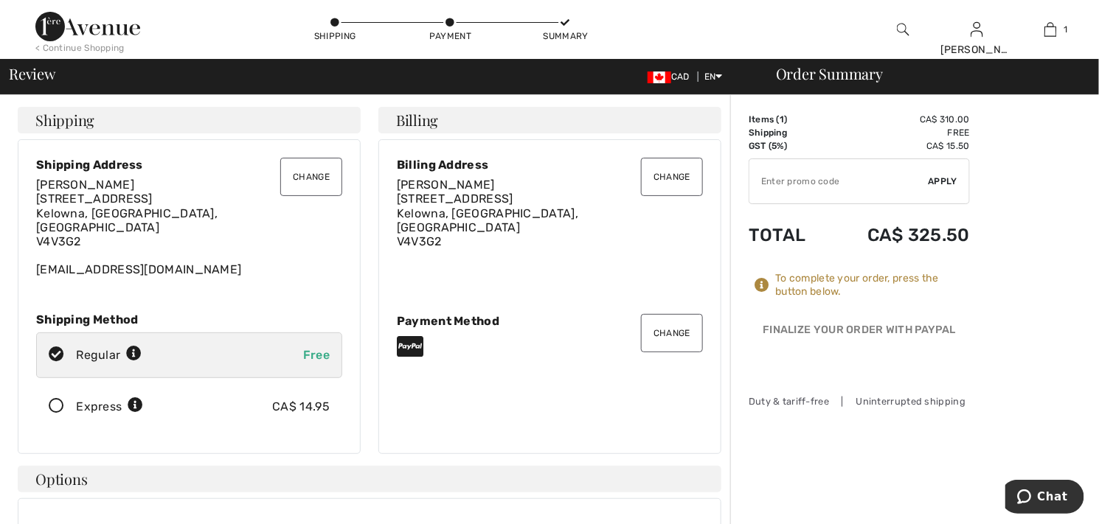
click at [645, 196] on button "Change" at bounding box center [672, 177] width 62 height 38
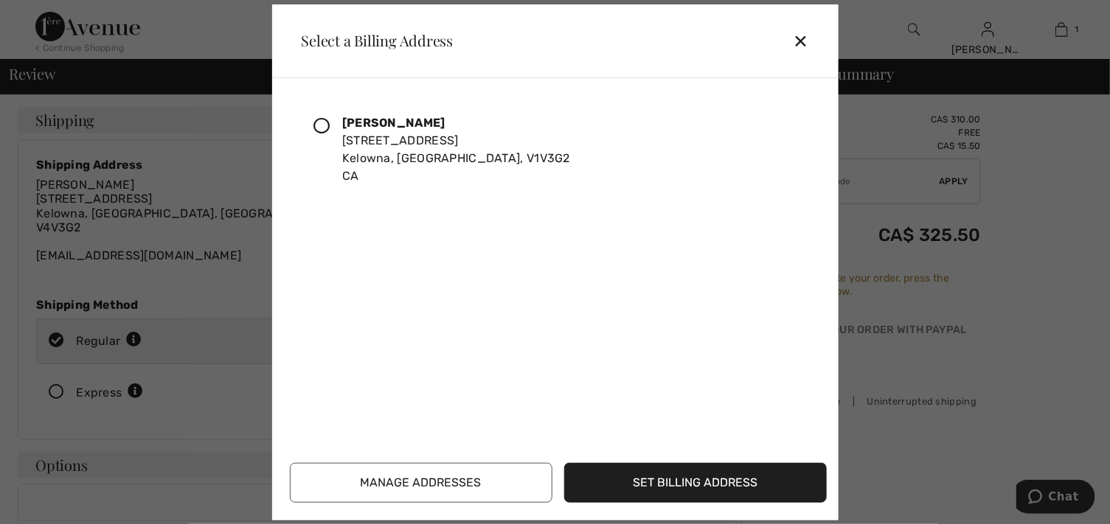
click at [330, 134] on icon at bounding box center [322, 126] width 16 height 16
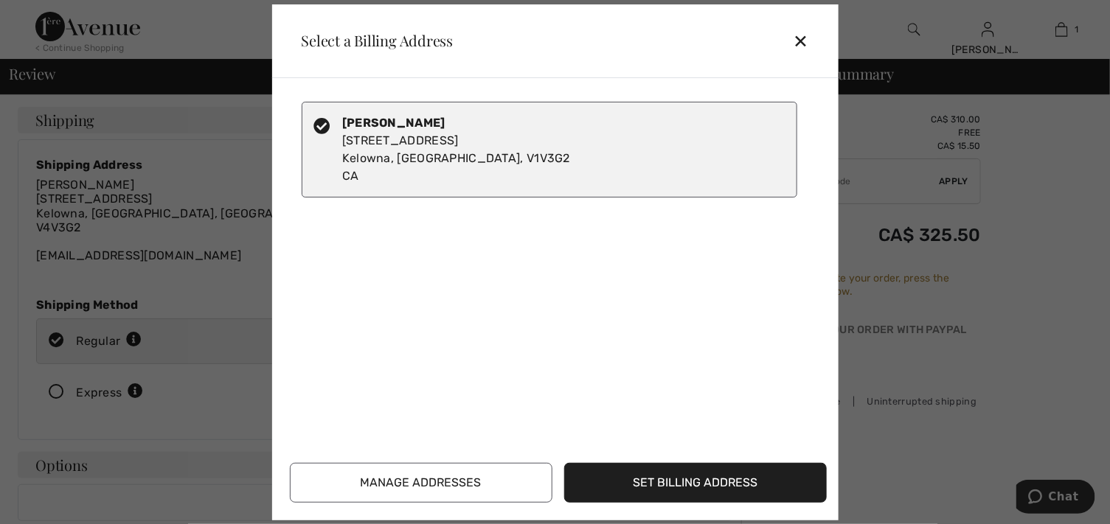
click at [625, 473] on button "Set Billing Address" at bounding box center [695, 483] width 263 height 40
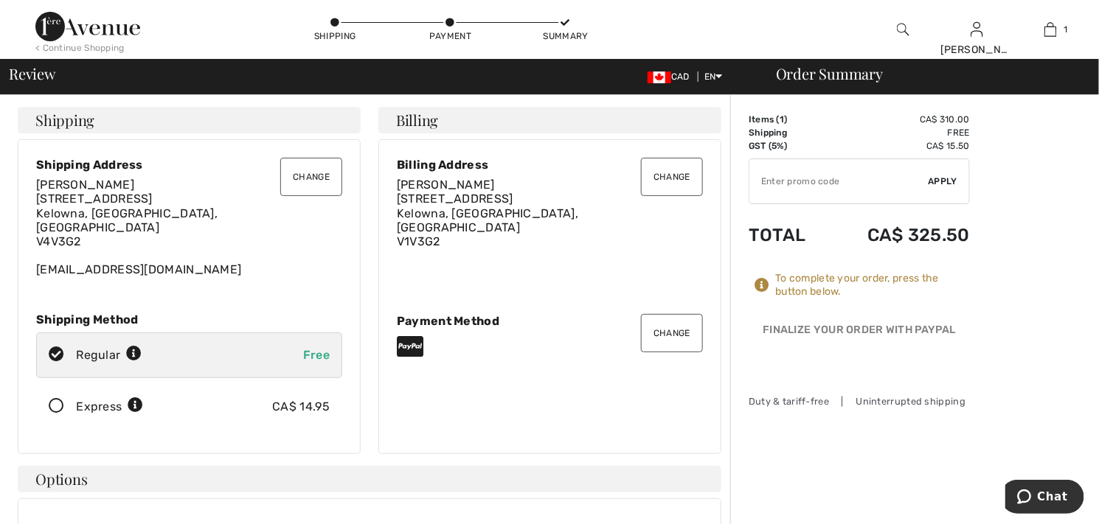
click at [291, 196] on button "Change" at bounding box center [311, 177] width 62 height 38
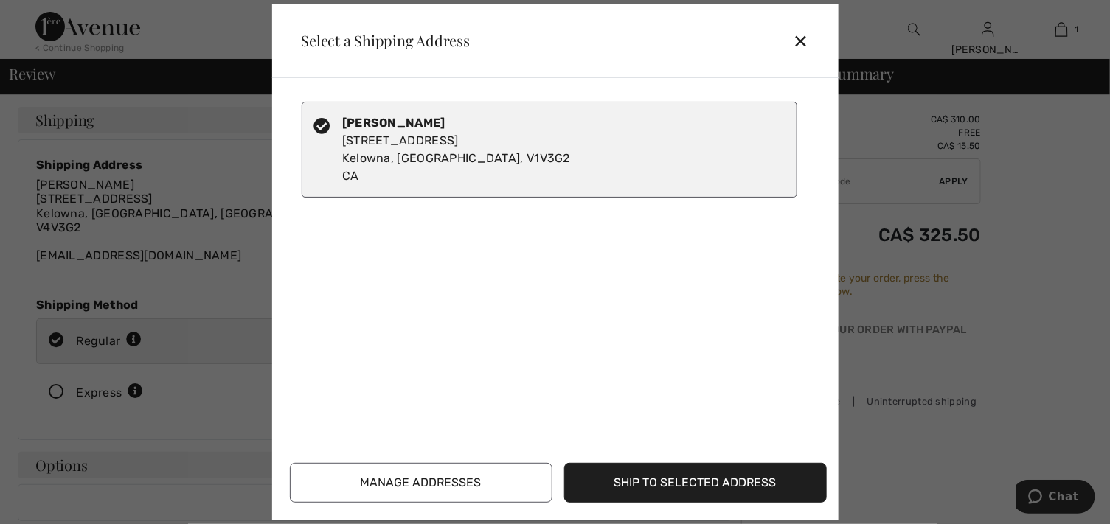
click at [423, 478] on button "Manage Addresses" at bounding box center [421, 483] width 263 height 40
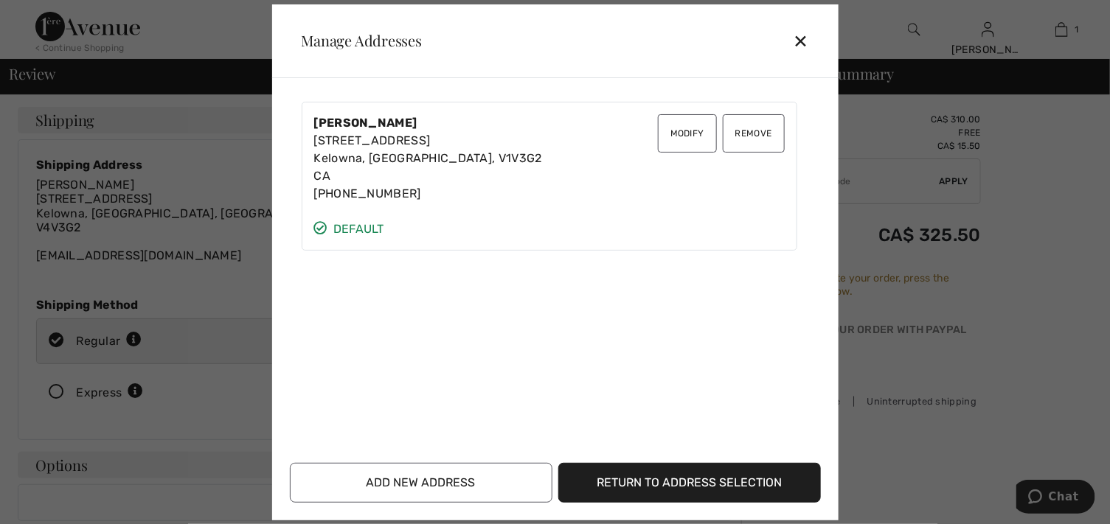
click at [626, 472] on button "Return to Address Selection" at bounding box center [689, 483] width 263 height 40
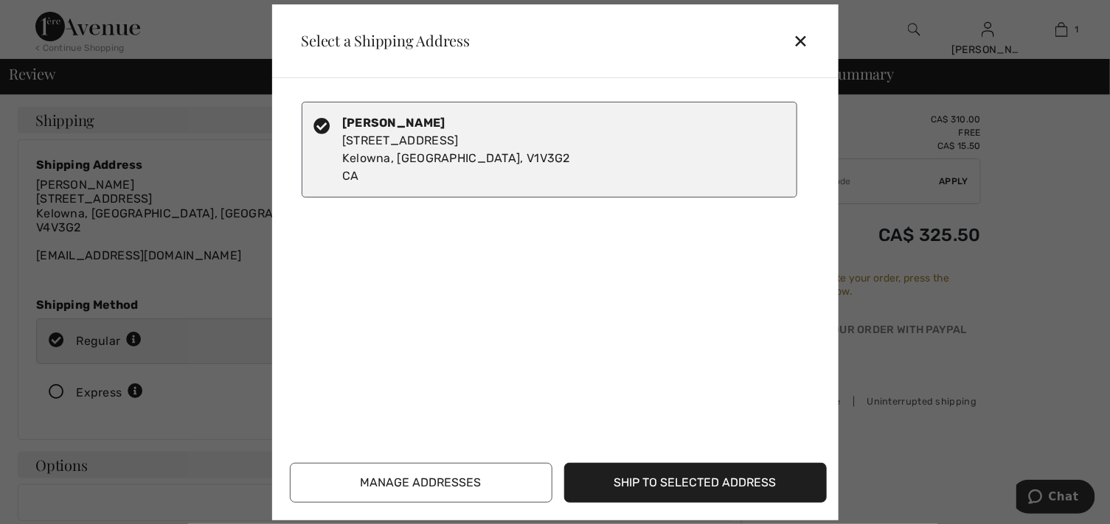
click at [626, 472] on button "Ship to Selected Address" at bounding box center [695, 483] width 263 height 40
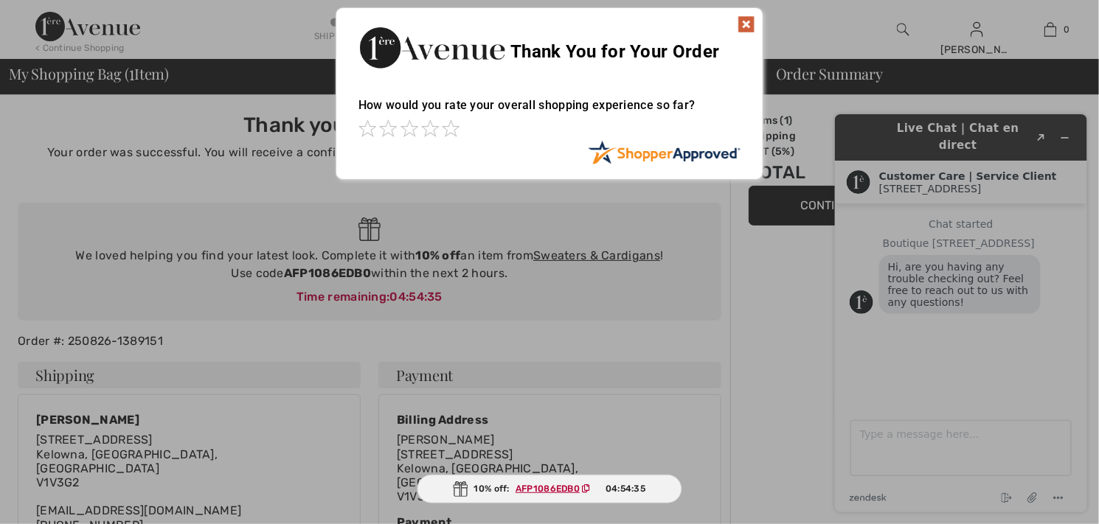
click at [746, 23] on img at bounding box center [746, 24] width 18 height 18
